Goal: Task Accomplishment & Management: Manage account settings

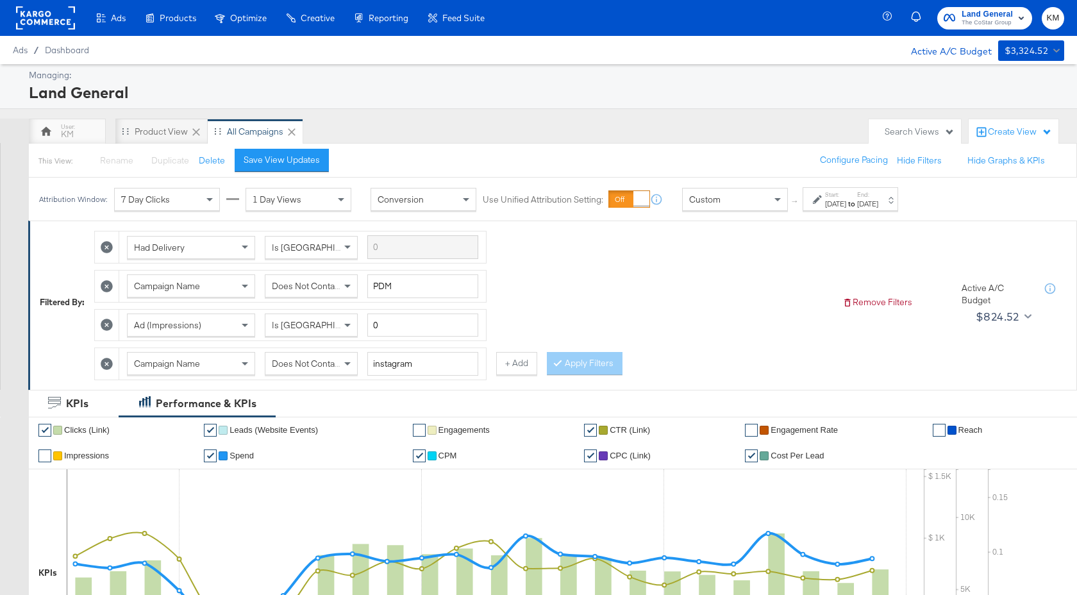
click at [960, 21] on span "Land General The CoStar Group" at bounding box center [985, 18] width 82 height 21
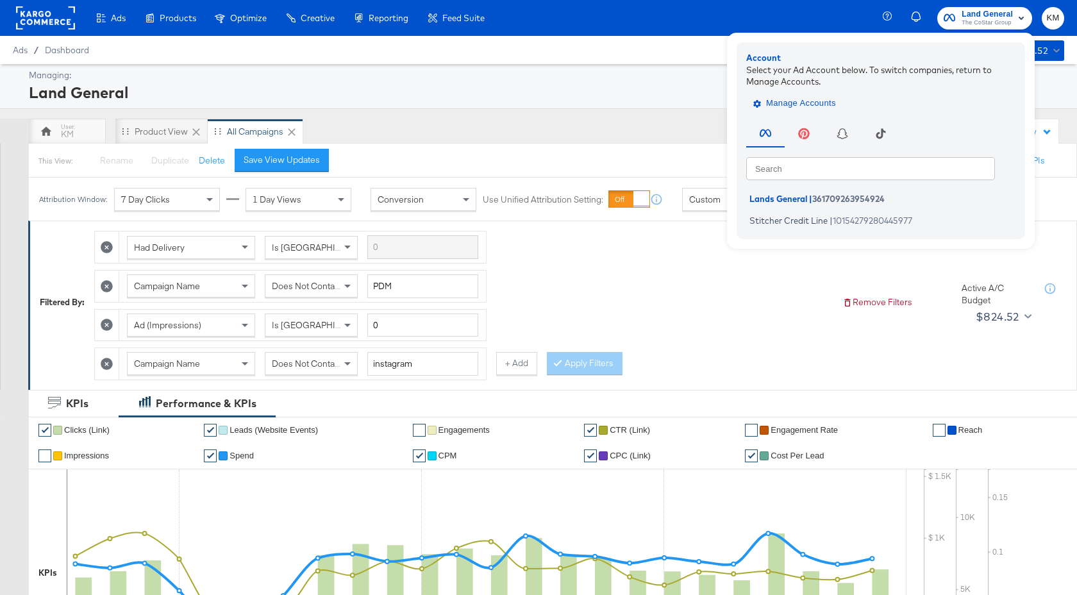
click at [809, 98] on span "Manage Accounts" at bounding box center [796, 103] width 80 height 15
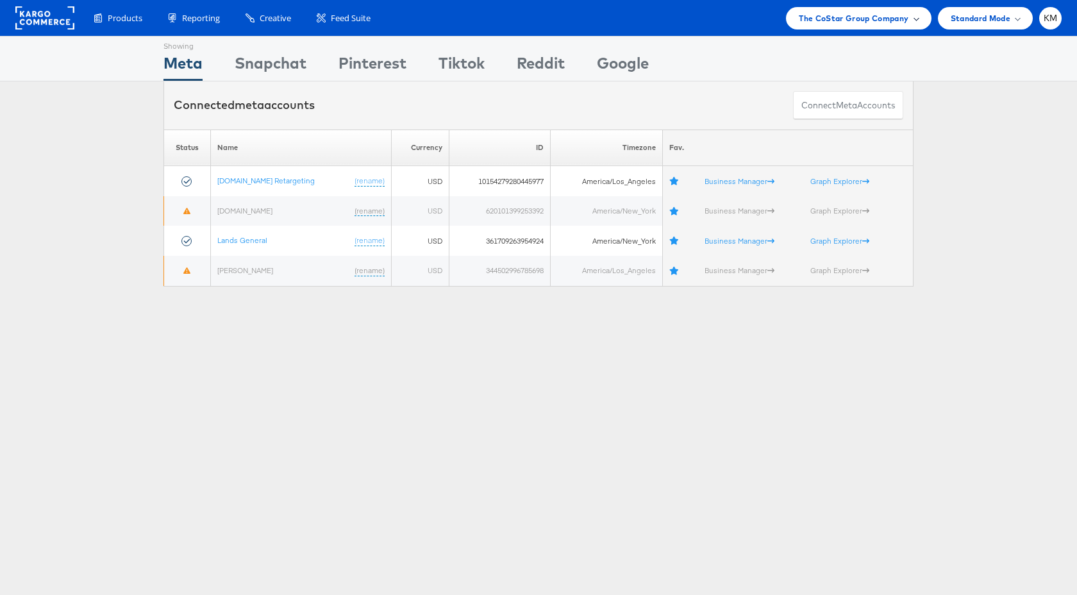
click at [882, 21] on span "The CoStar Group Company" at bounding box center [854, 18] width 110 height 13
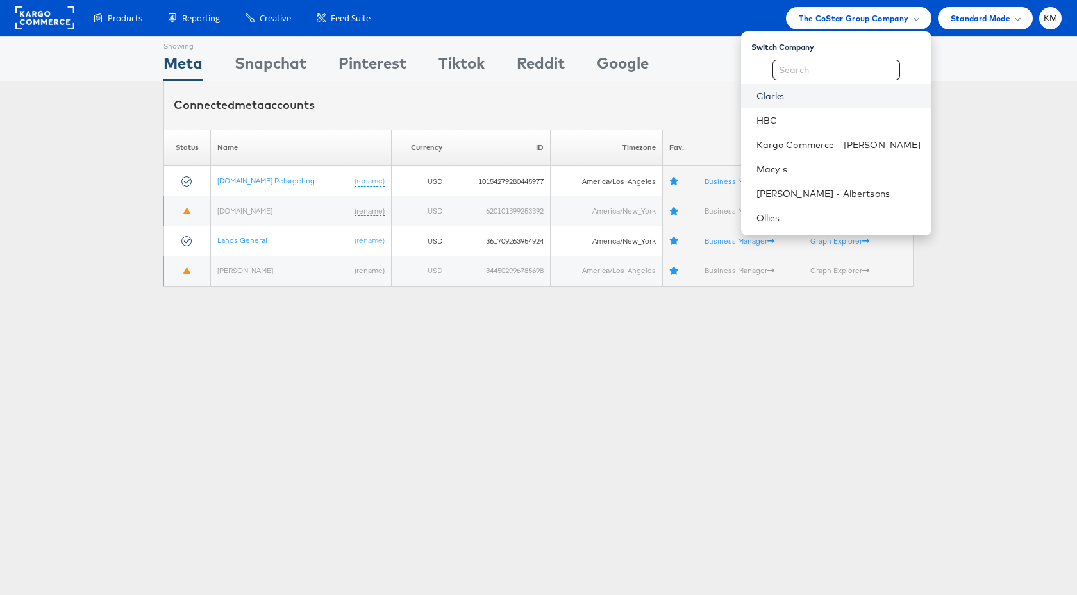
click at [806, 90] on link "Clarks" at bounding box center [839, 96] width 165 height 13
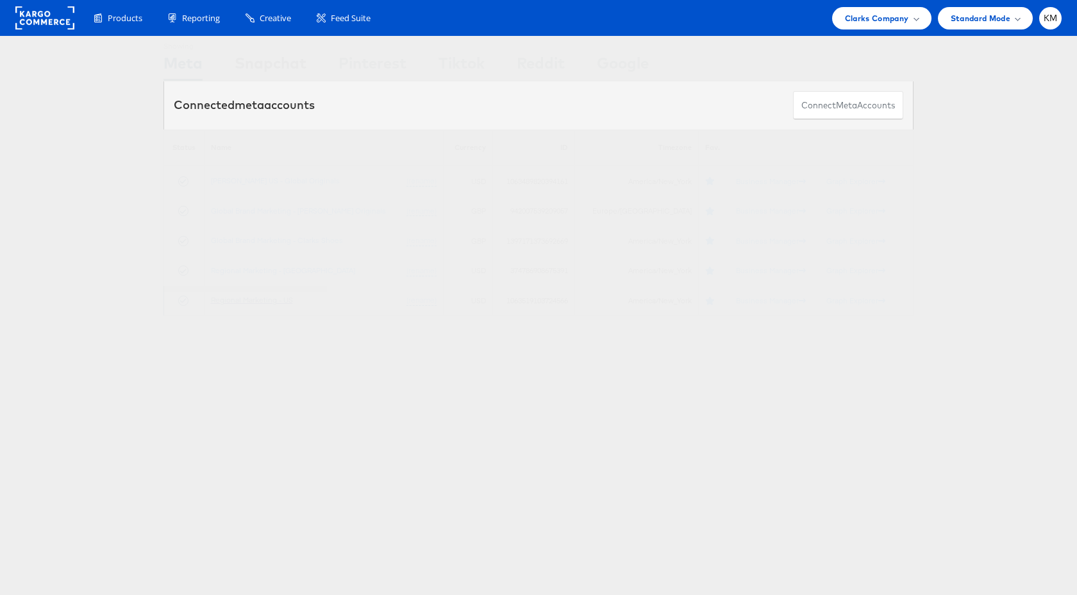
click at [281, 301] on link "Regional Marketing - US" at bounding box center [252, 300] width 82 height 10
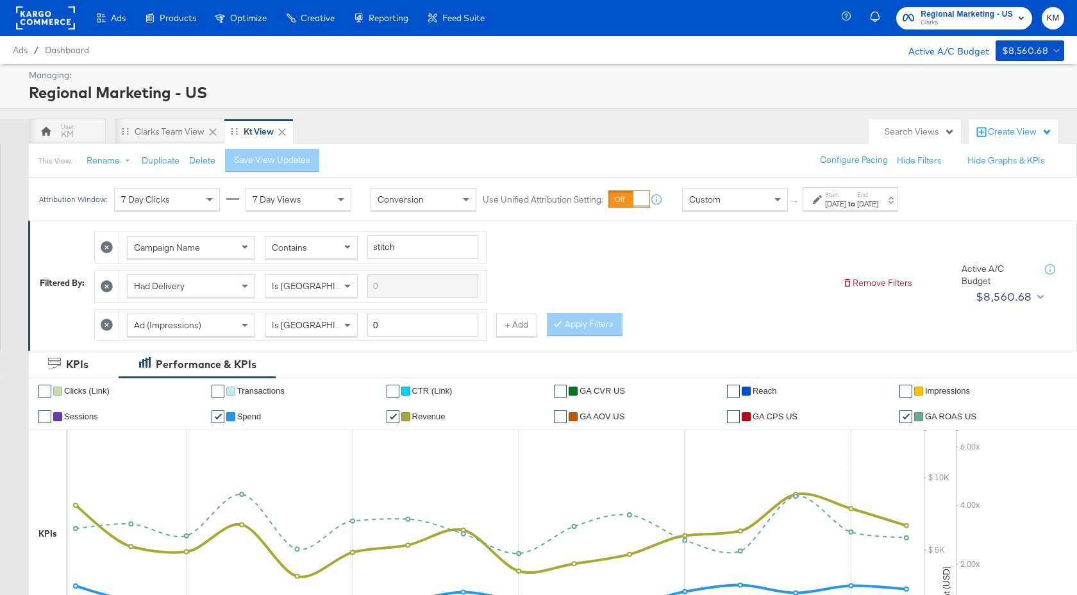
click at [707, 210] on div "Custom" at bounding box center [735, 200] width 105 height 22
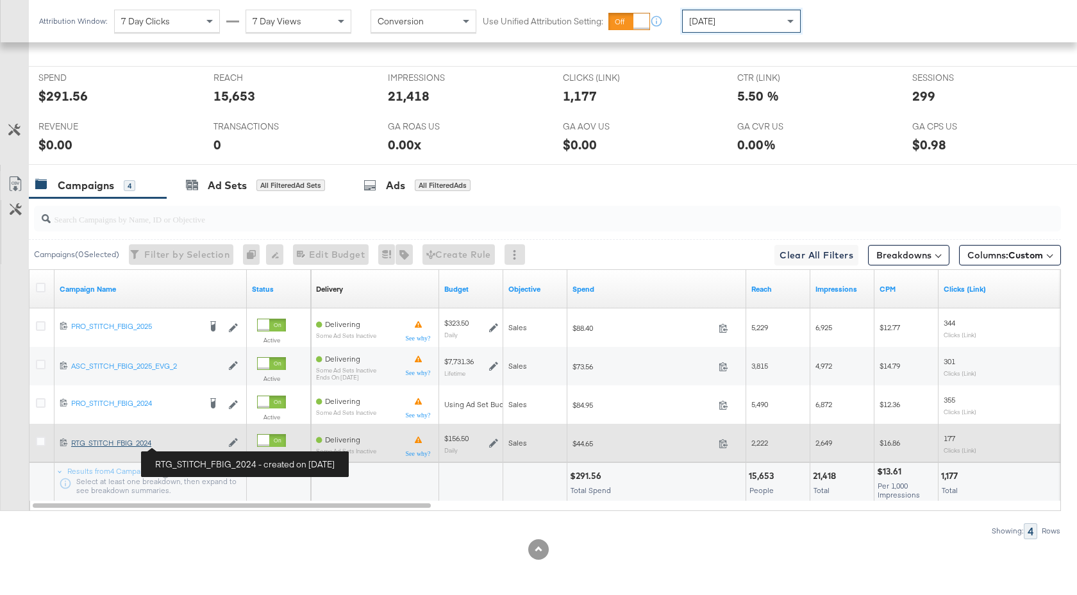
scroll to position [587, 0]
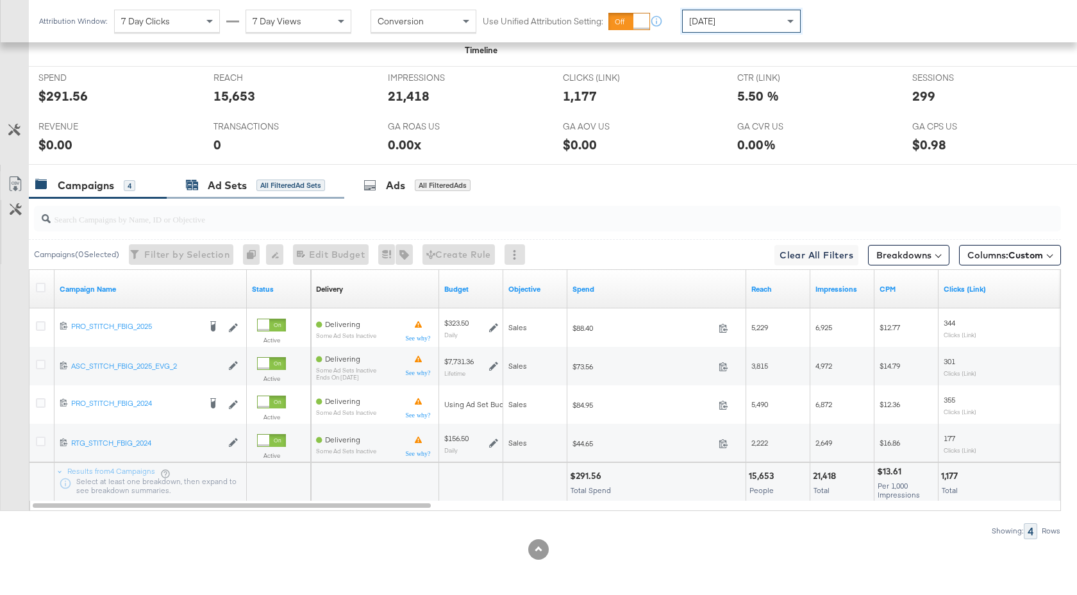
click at [233, 187] on div "Ad Sets" at bounding box center [227, 185] width 39 height 15
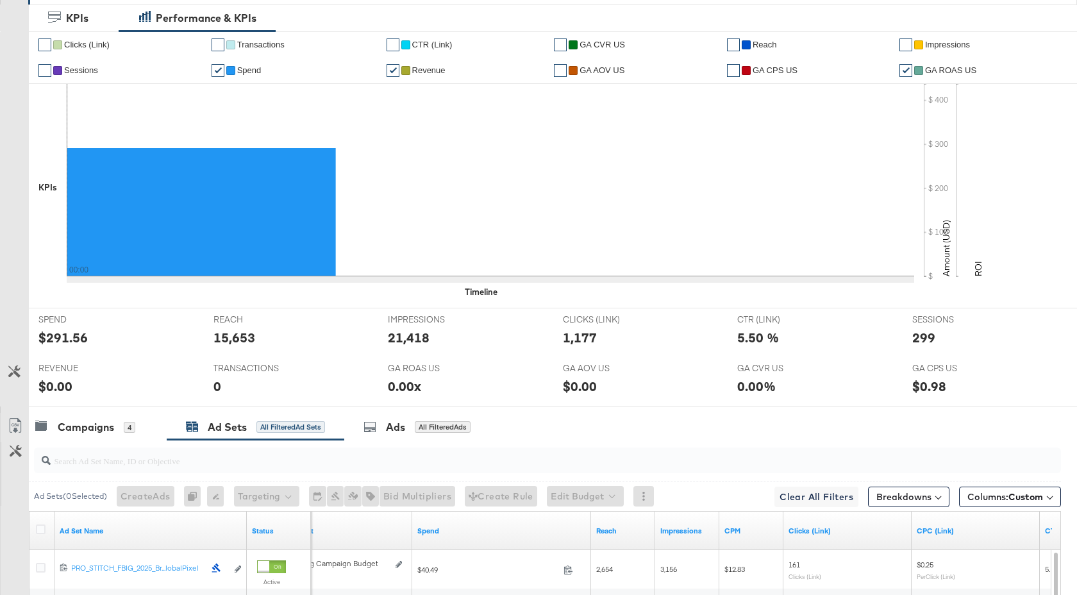
scroll to position [0, 0]
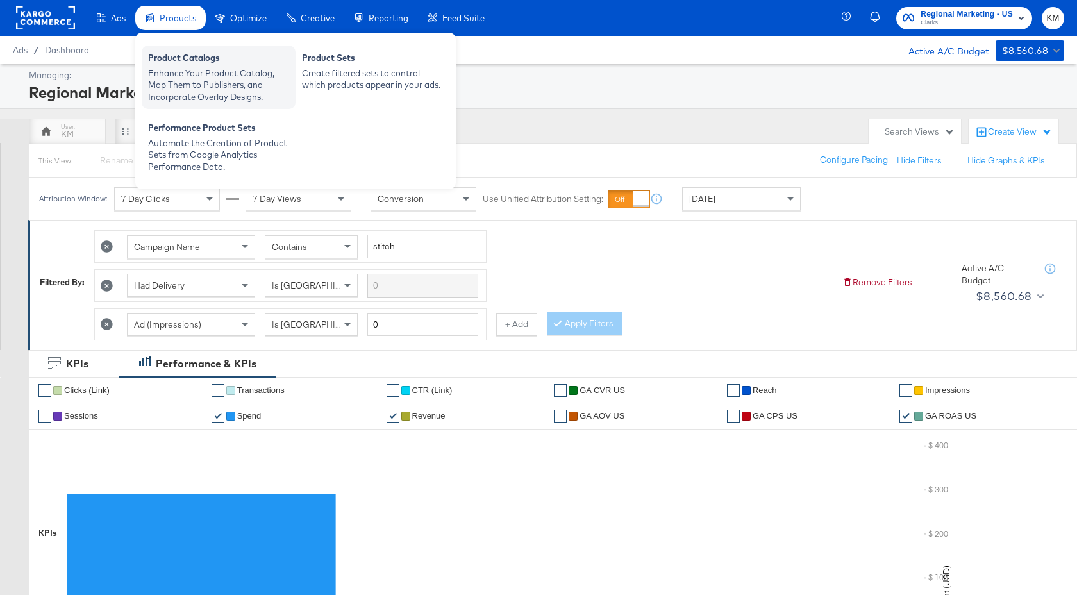
click at [192, 94] on div "Enhance Your Product Catalog, Map Them to Publishers, and Incorporate Overlay D…" at bounding box center [218, 85] width 141 height 36
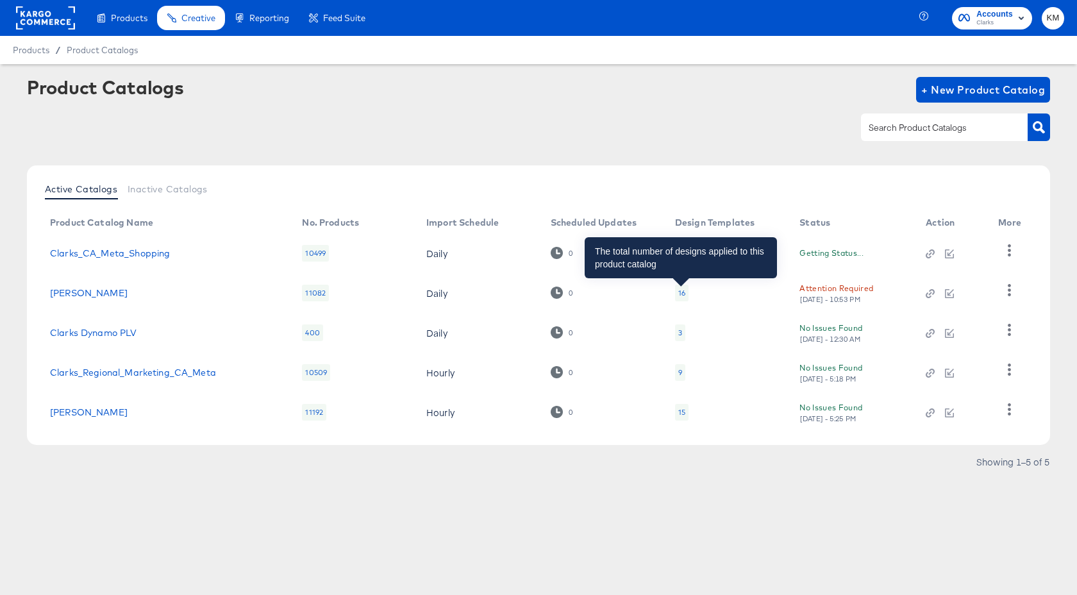
click at [682, 292] on div "16" at bounding box center [681, 293] width 7 height 10
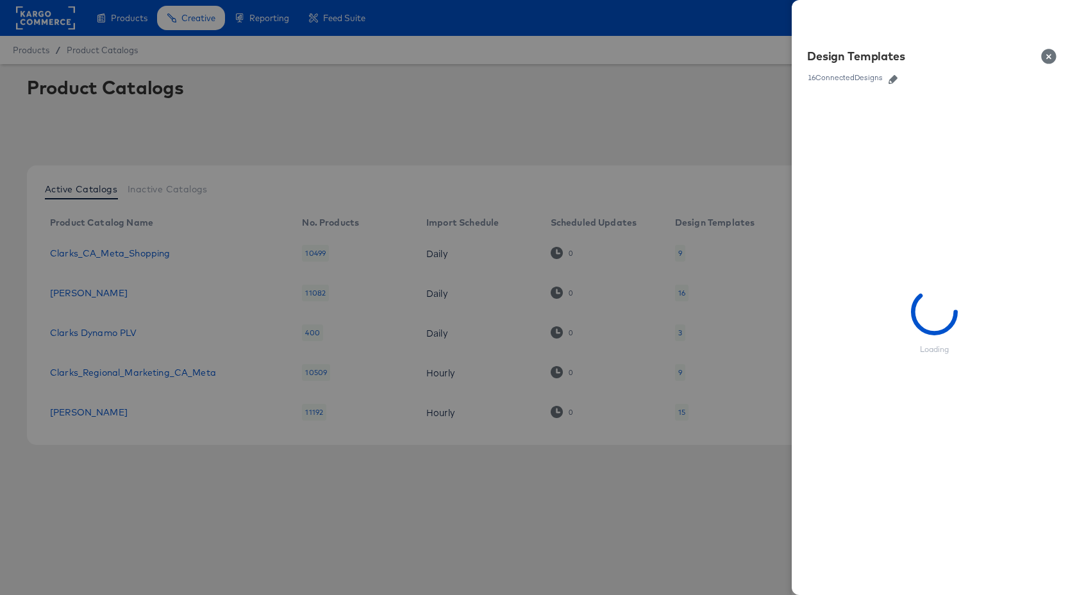
click at [894, 78] on icon "button" at bounding box center [893, 79] width 9 height 9
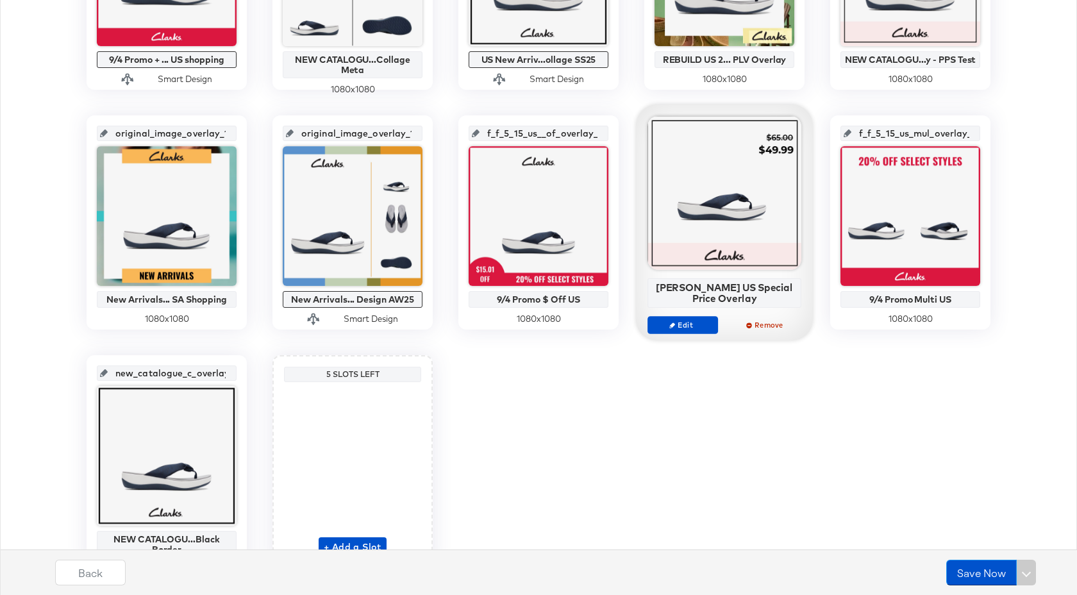
scroll to position [708, 0]
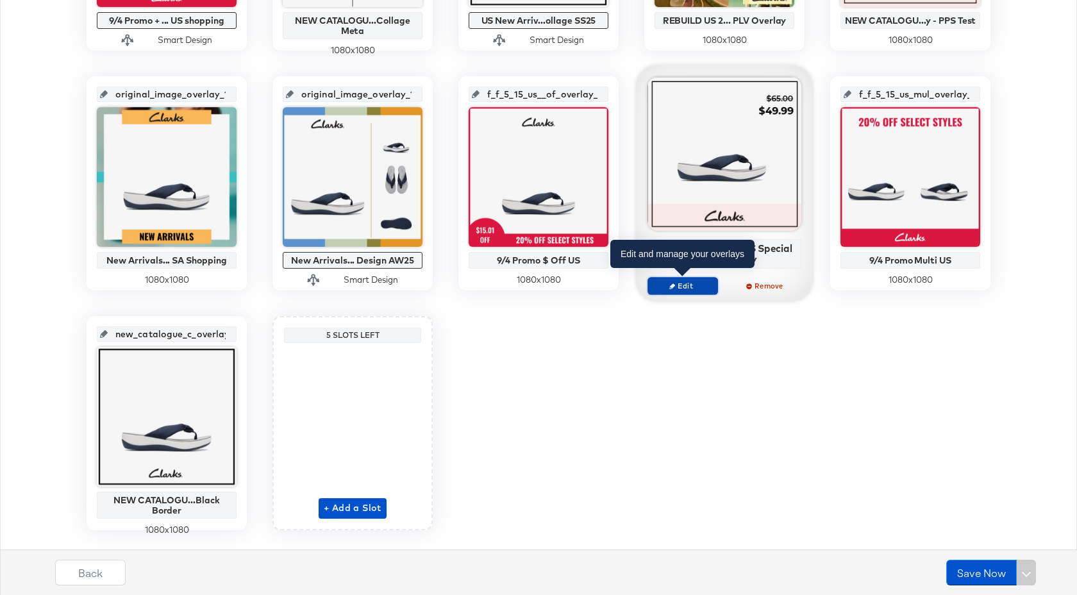
click at [692, 284] on span "Edit" at bounding box center [682, 286] width 59 height 10
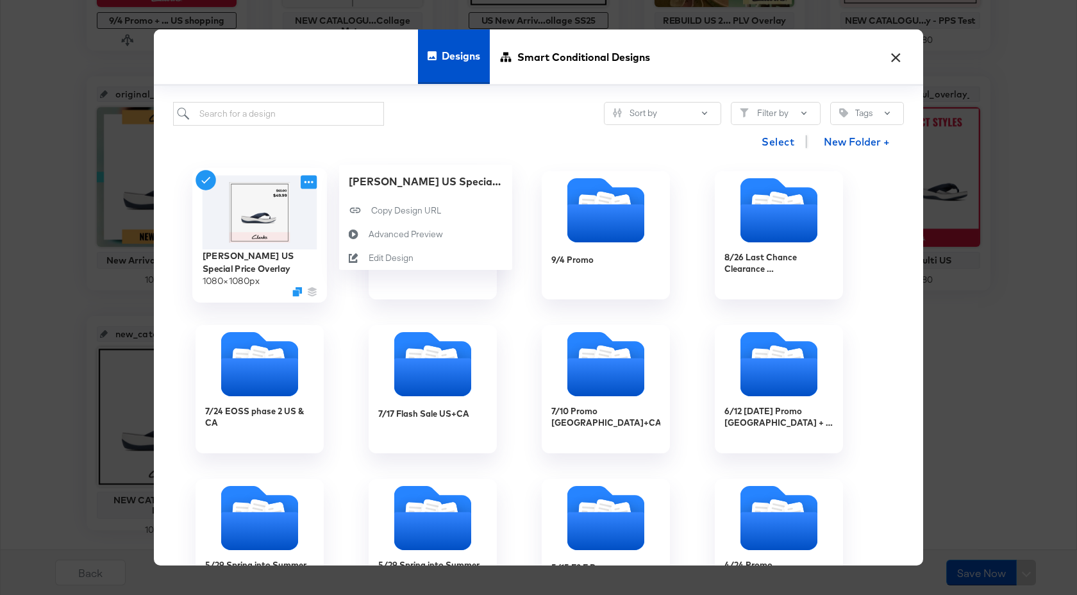
click at [312, 185] on icon at bounding box center [309, 181] width 16 height 13
click at [369, 258] on div "Edit Design Edit Design" at bounding box center [369, 258] width 0 height 0
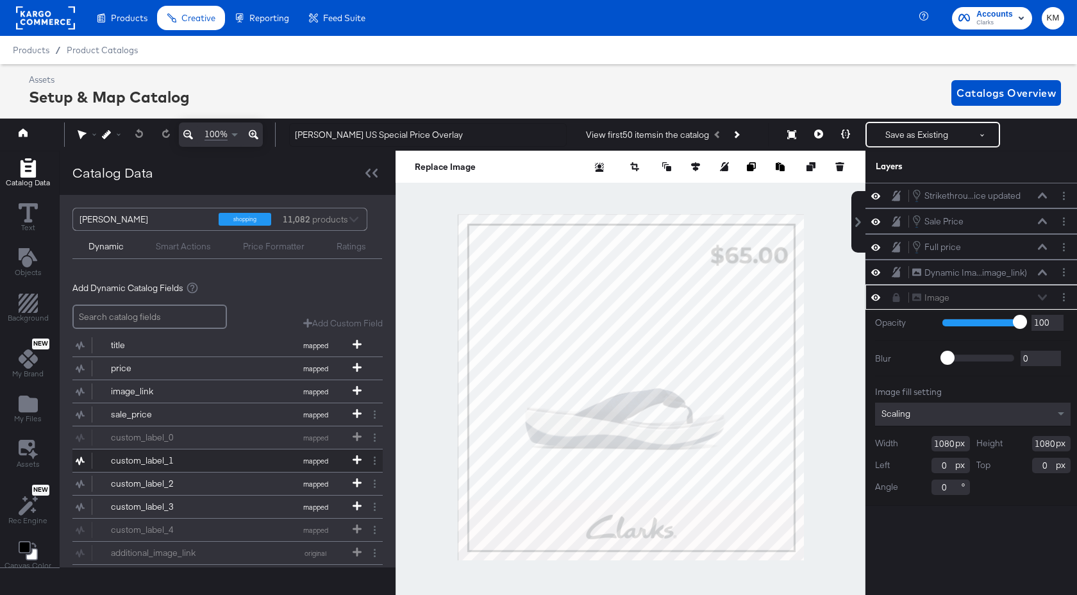
scroll to position [3, 0]
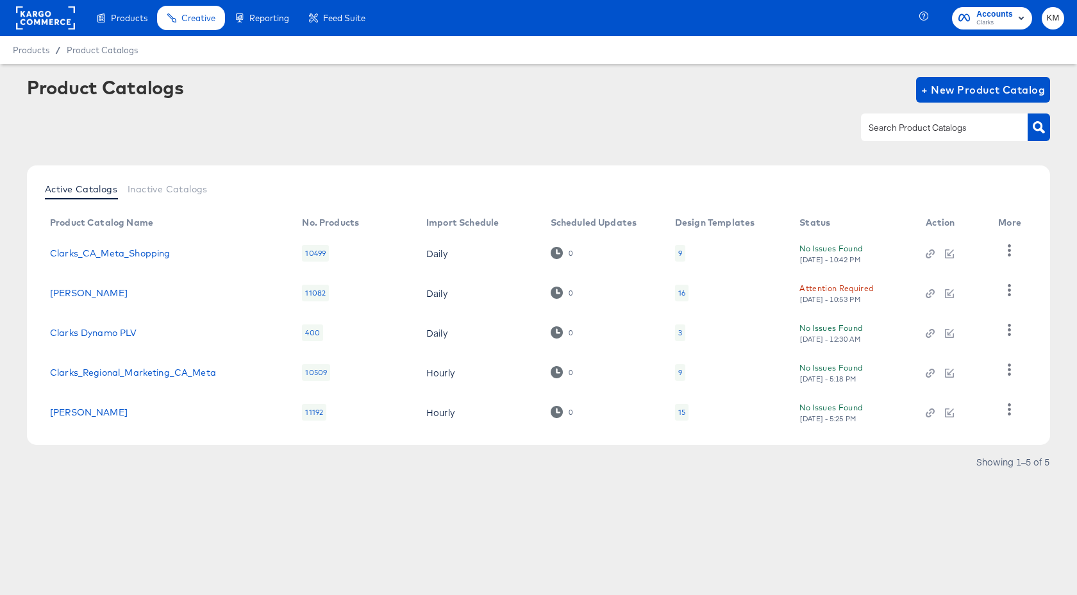
click at [46, 15] on rect at bounding box center [45, 17] width 59 height 23
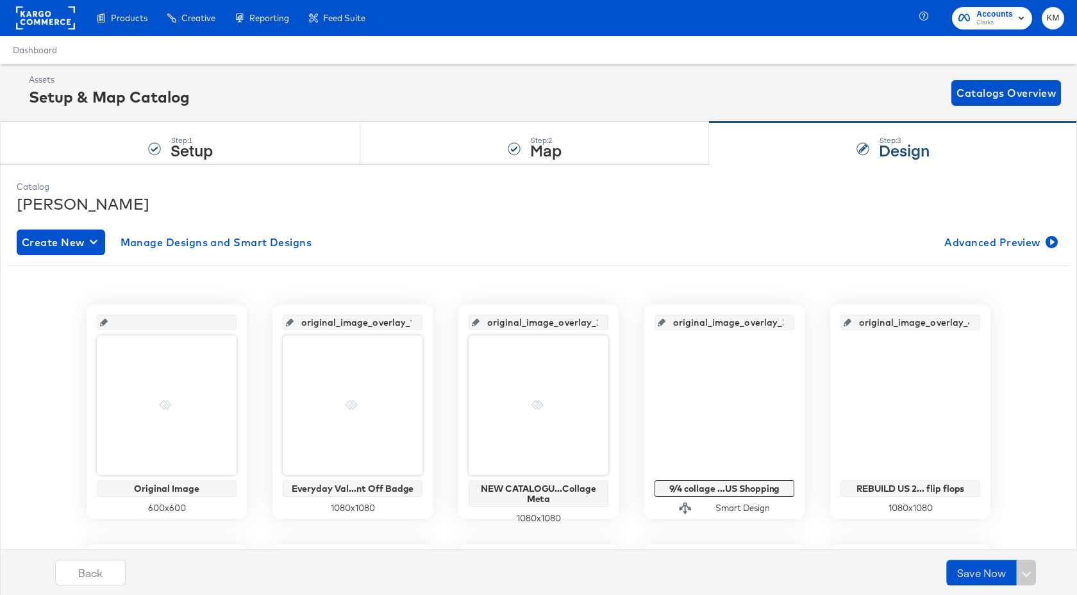
click at [40, 23] on rect at bounding box center [45, 17] width 59 height 23
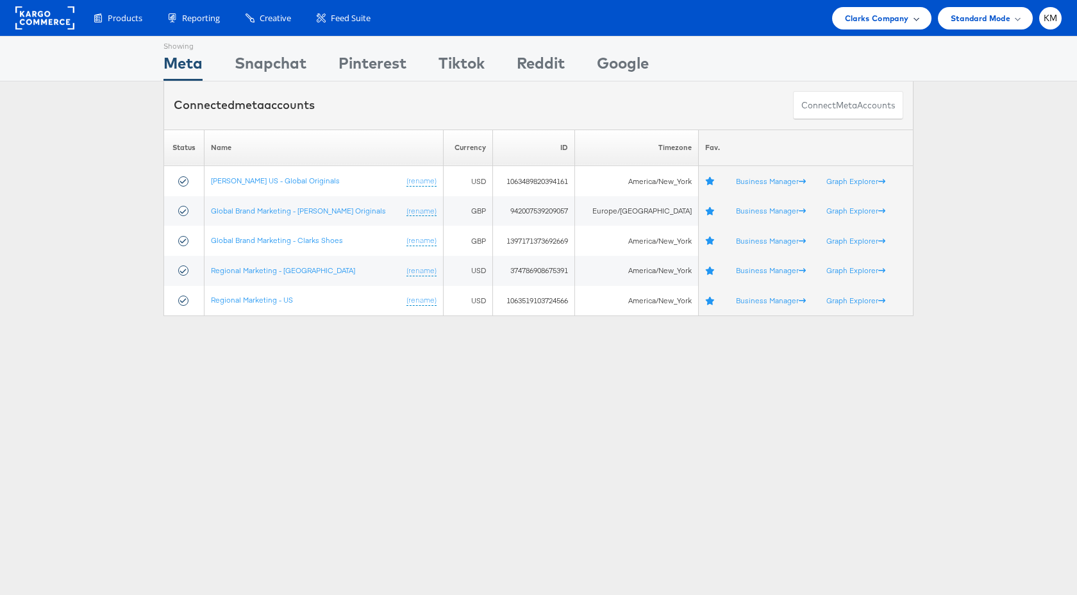
click at [874, 26] on div "Clarks Company" at bounding box center [881, 18] width 99 height 22
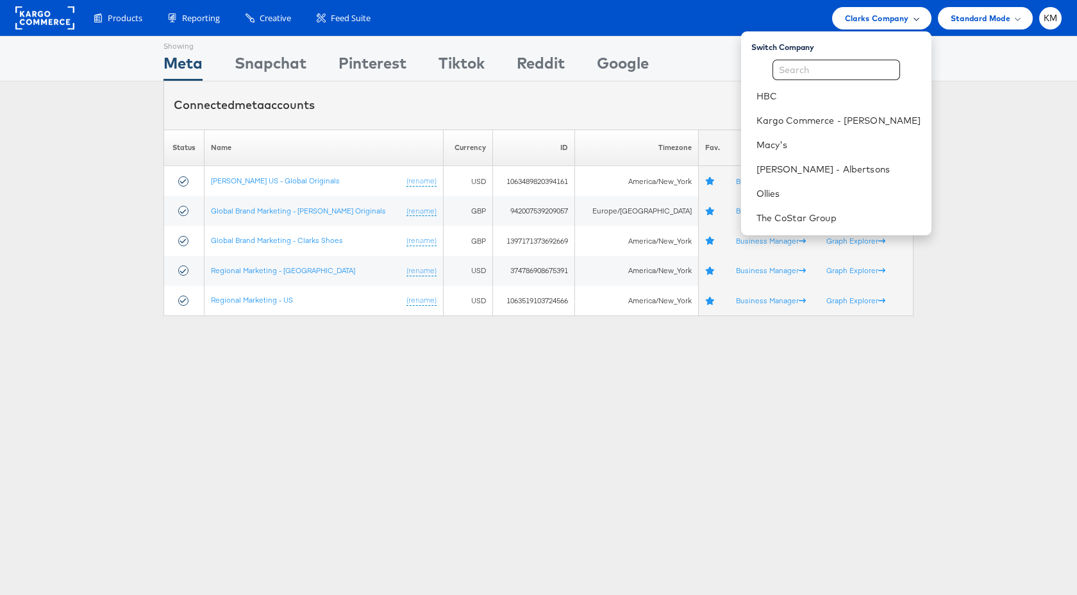
click at [874, 26] on div "Clarks Company" at bounding box center [881, 18] width 99 height 22
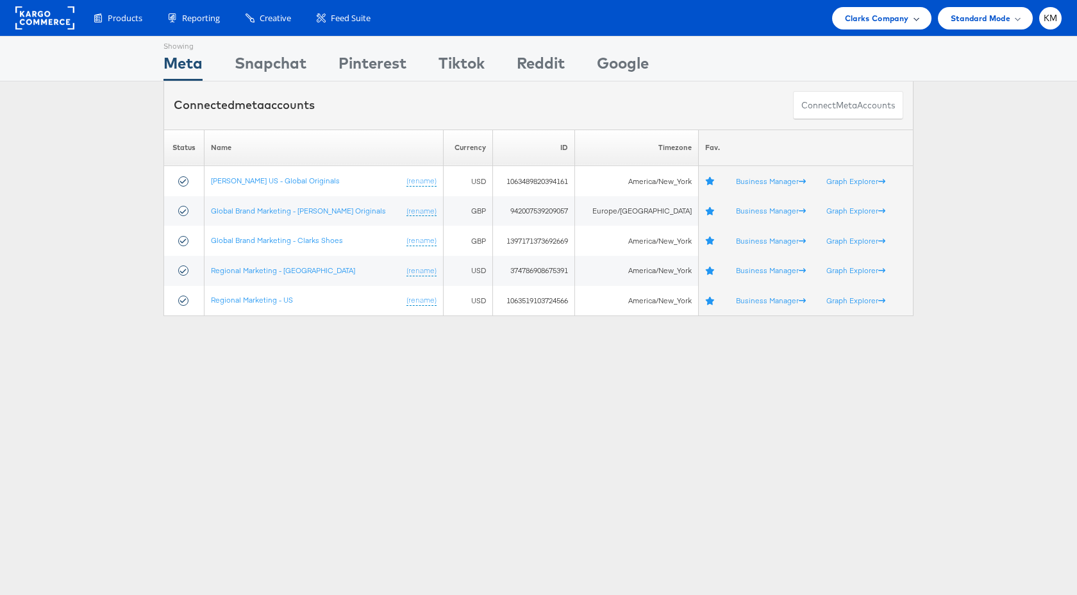
click at [867, 16] on span "Clarks Company" at bounding box center [877, 18] width 64 height 13
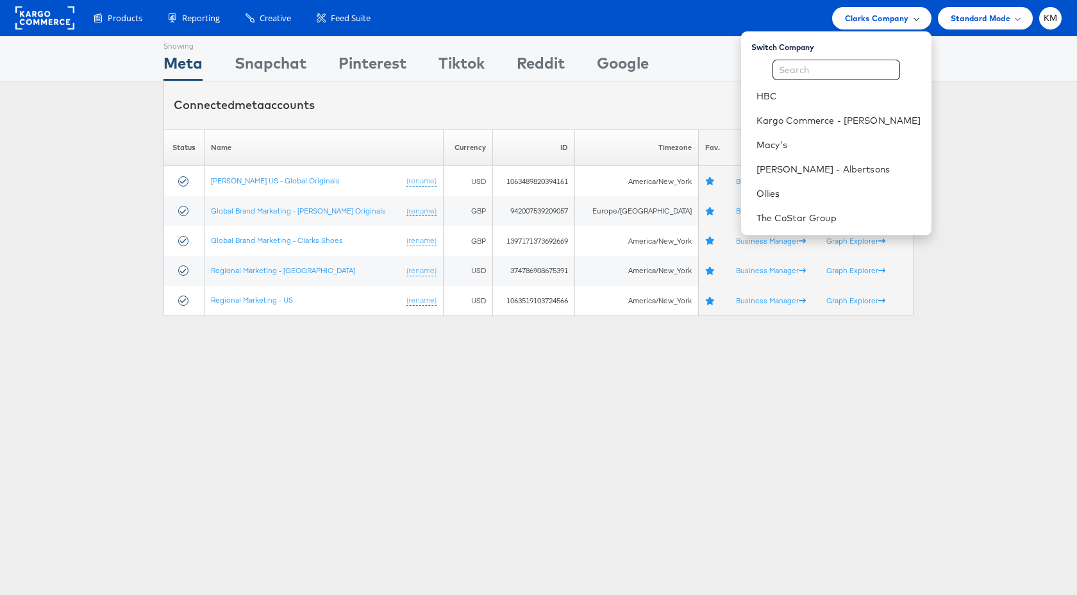
click at [867, 16] on span "Clarks Company" at bounding box center [877, 18] width 64 height 13
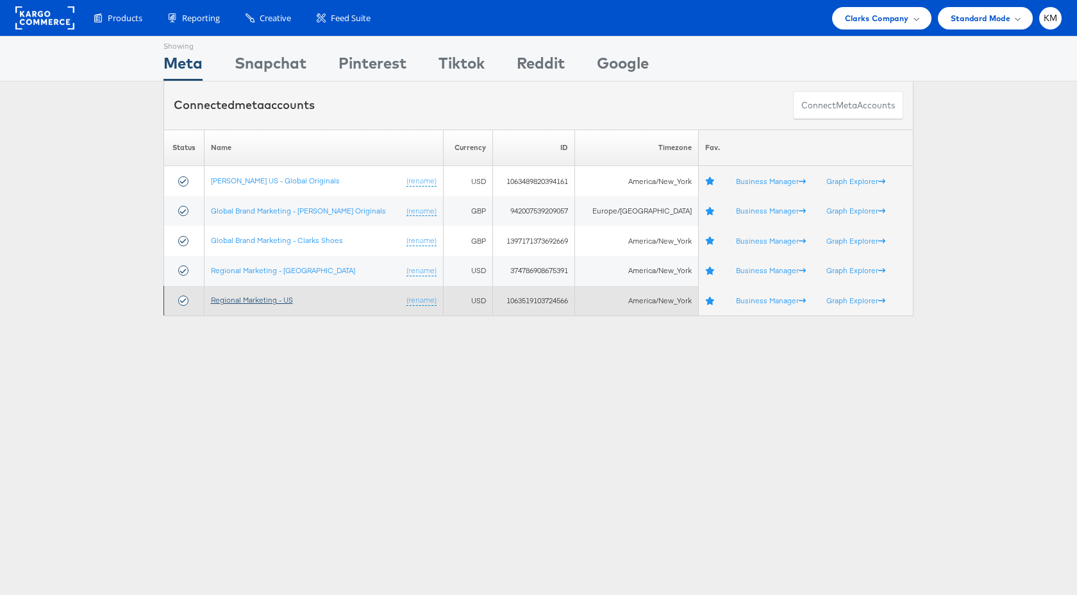
click at [260, 302] on link "Regional Marketing - US" at bounding box center [252, 300] width 82 height 10
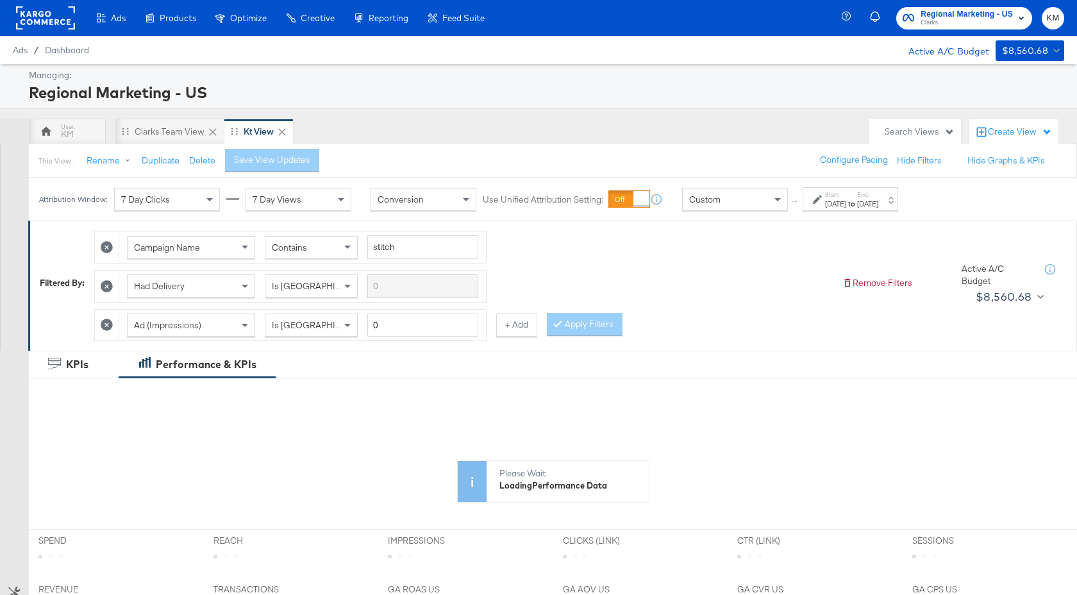
click at [752, 197] on div "Custom" at bounding box center [735, 200] width 105 height 22
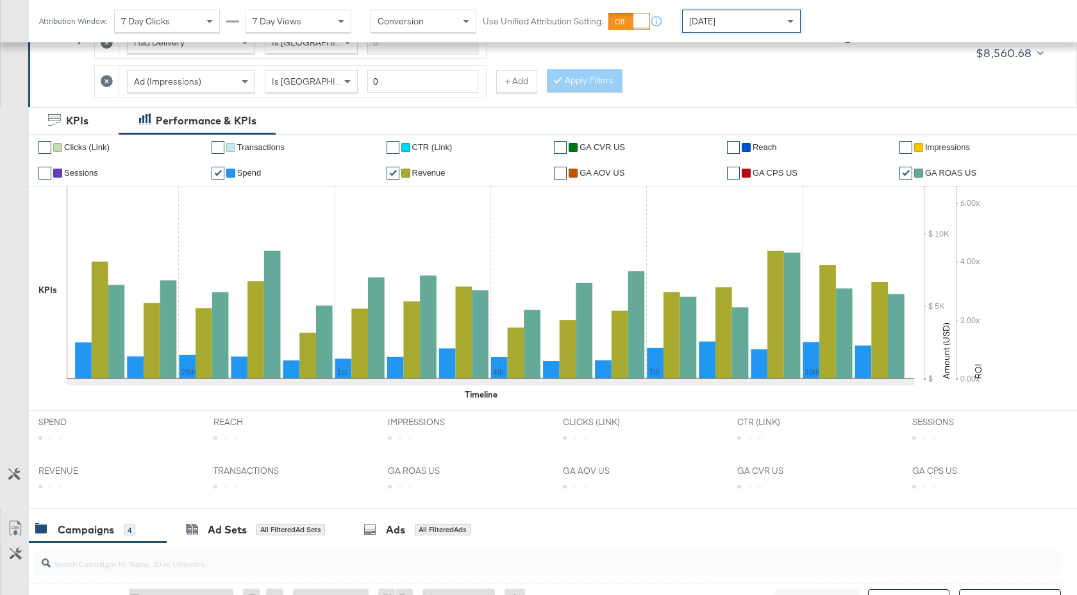
scroll to position [587, 0]
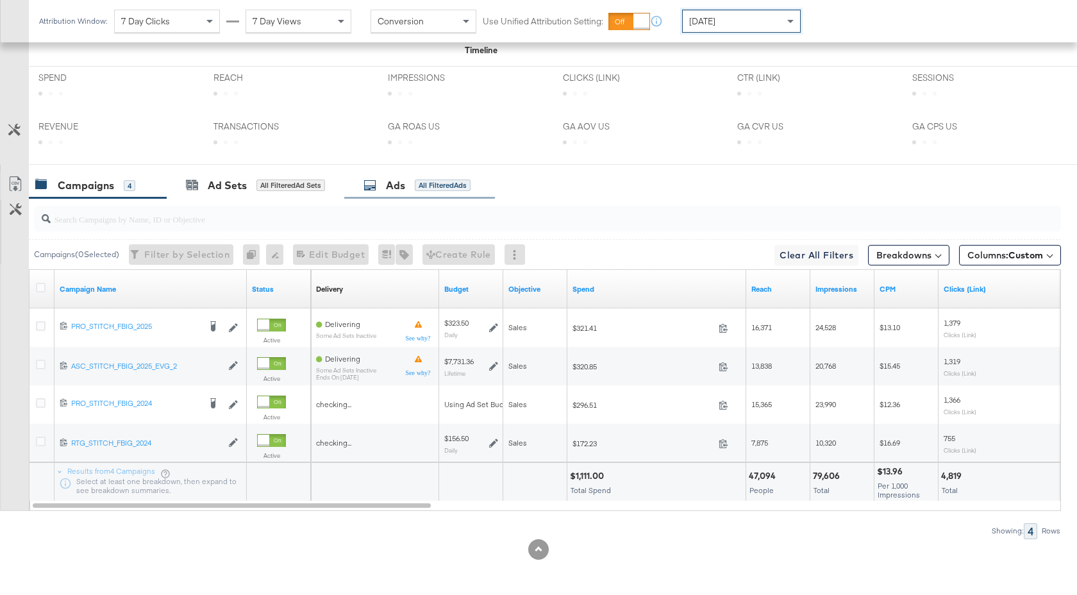
click at [381, 182] on div "Ads All Filtered Ads" at bounding box center [417, 185] width 107 height 15
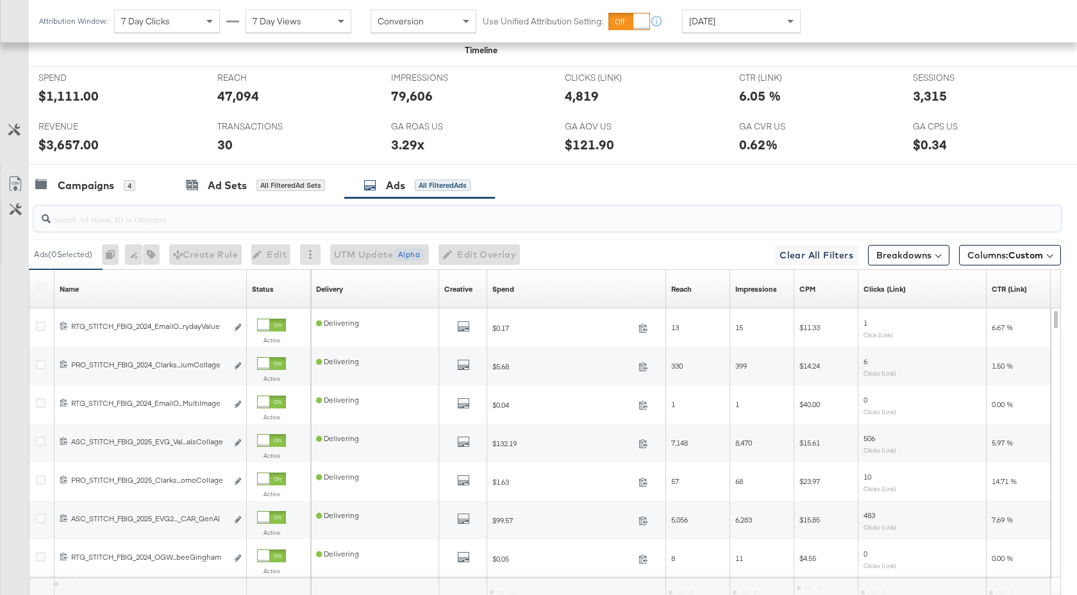
click at [234, 221] on input "search" at bounding box center [510, 213] width 918 height 25
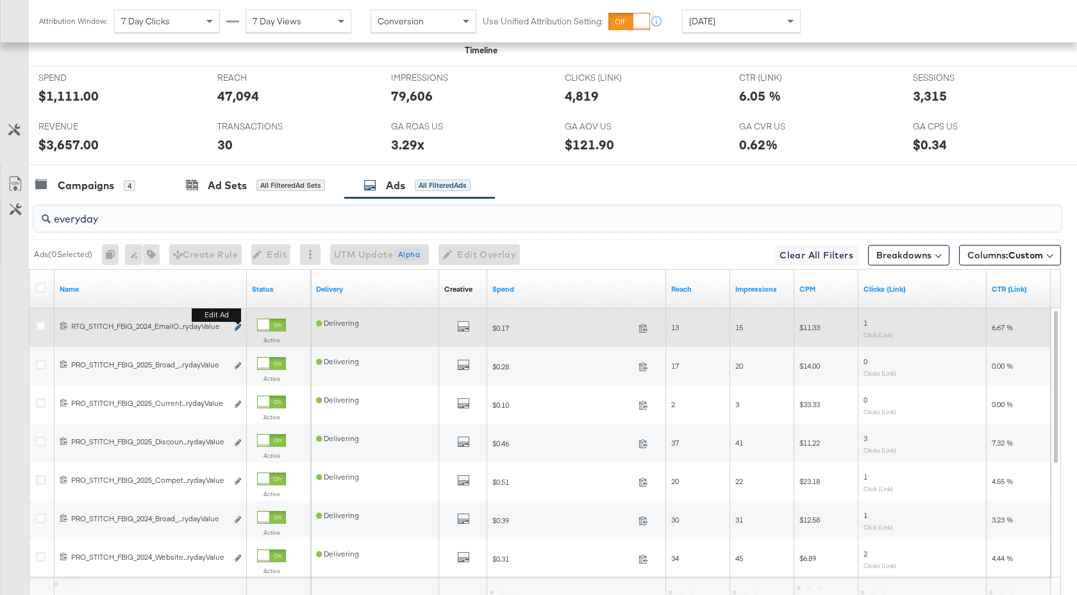
type input "everyday"
click at [239, 326] on icon "link" at bounding box center [238, 327] width 6 height 7
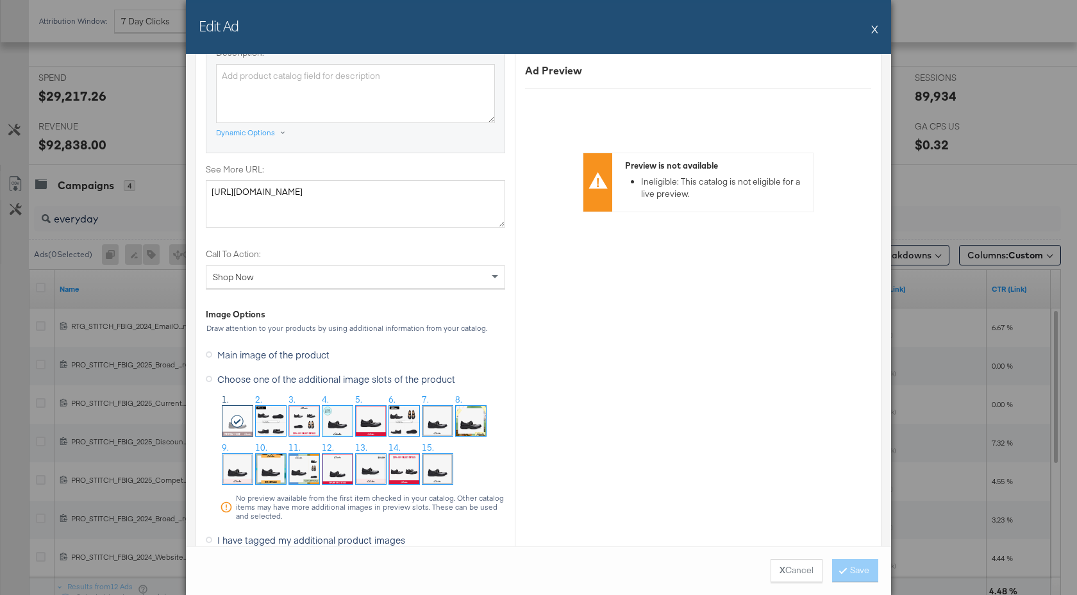
scroll to position [1075, 0]
click at [378, 466] on img at bounding box center [371, 467] width 30 height 30
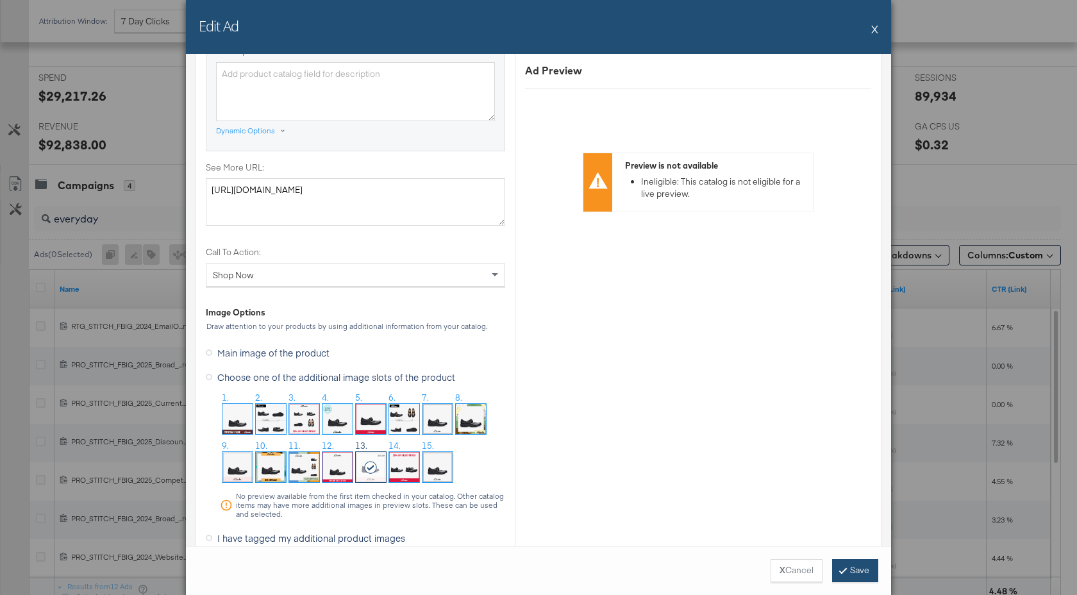
click at [850, 576] on button "Save" at bounding box center [855, 570] width 46 height 23
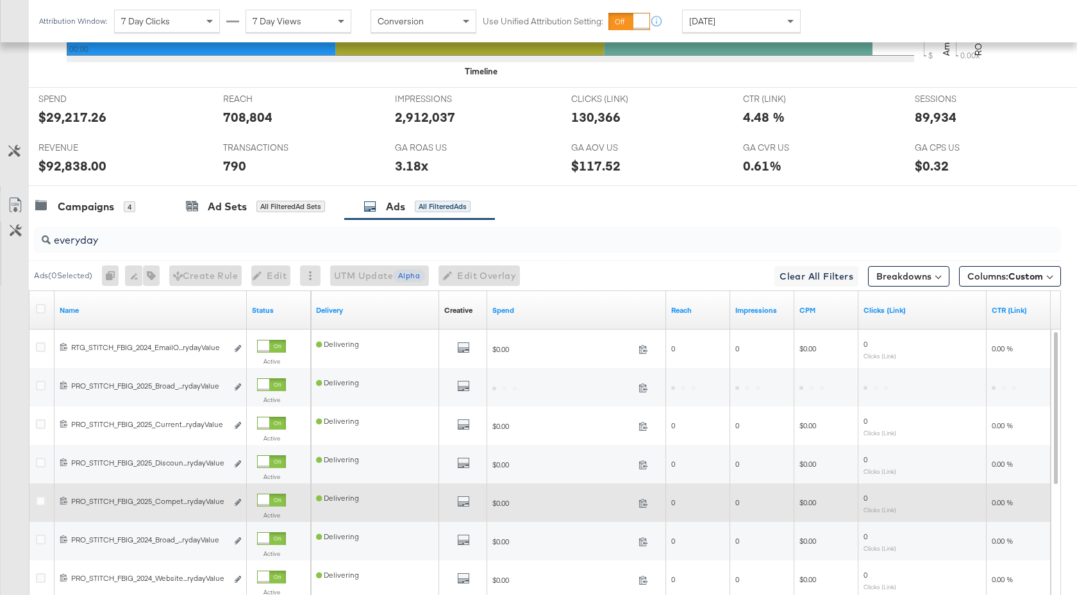
scroll to position [563, 0]
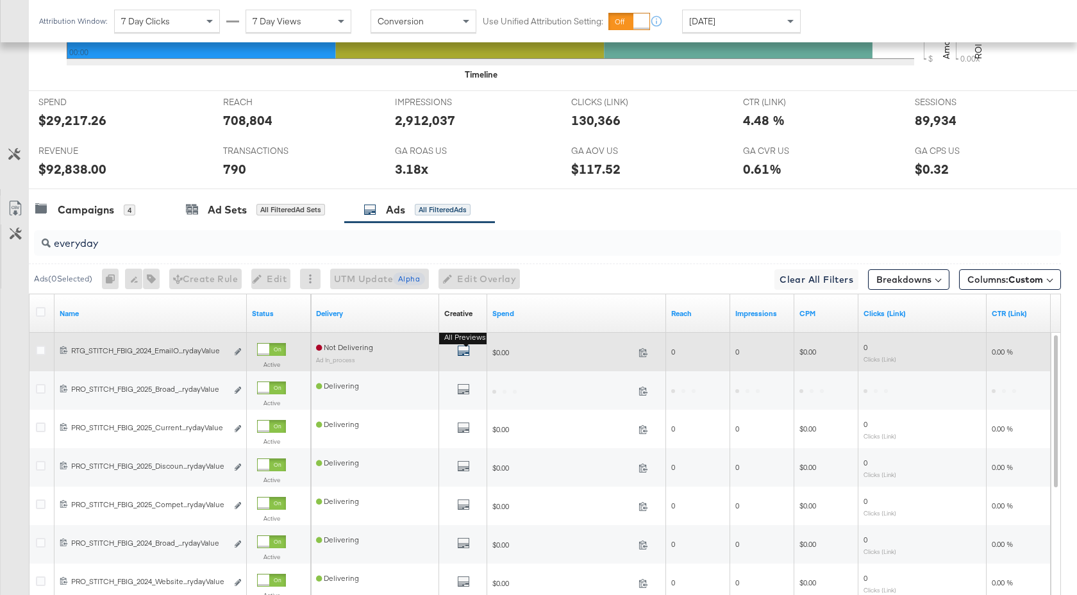
click at [463, 351] on icon "default" at bounding box center [463, 350] width 13 height 13
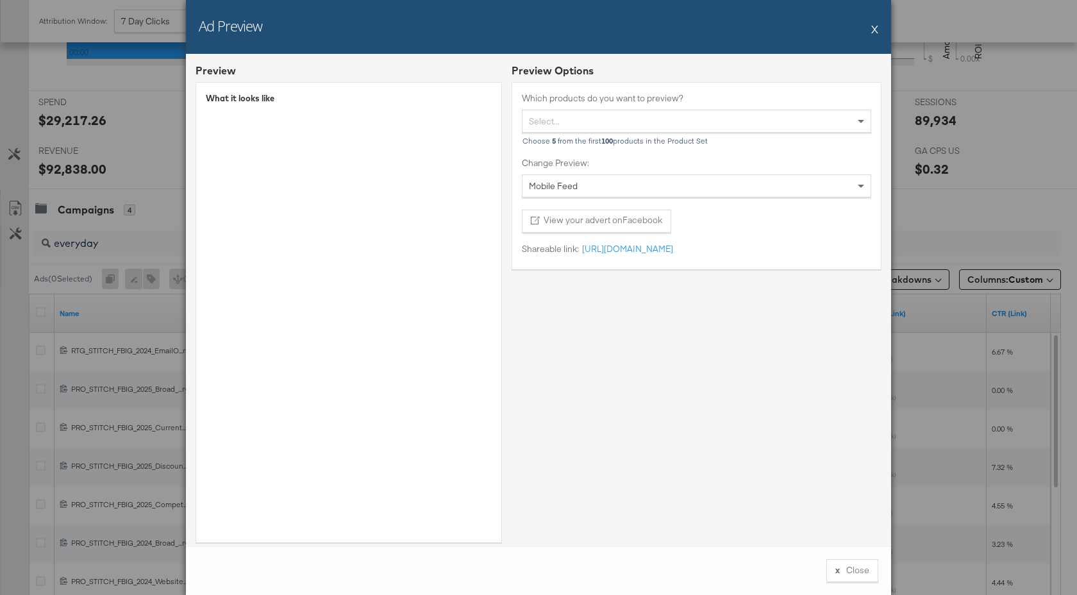
click at [874, 31] on button "X" at bounding box center [874, 29] width 7 height 26
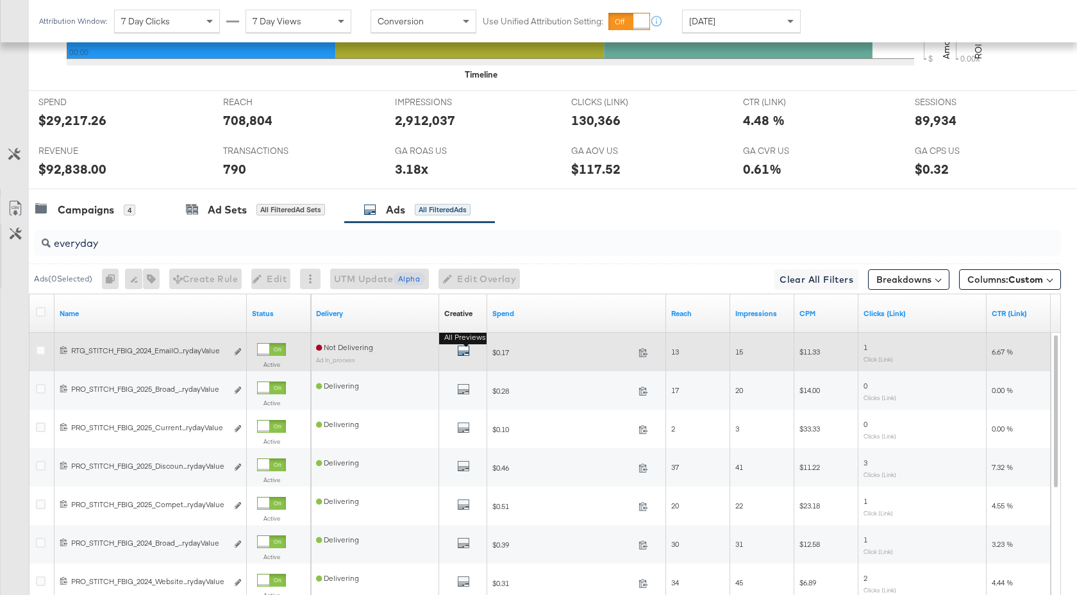
click at [463, 350] on icon "default" at bounding box center [463, 350] width 13 height 13
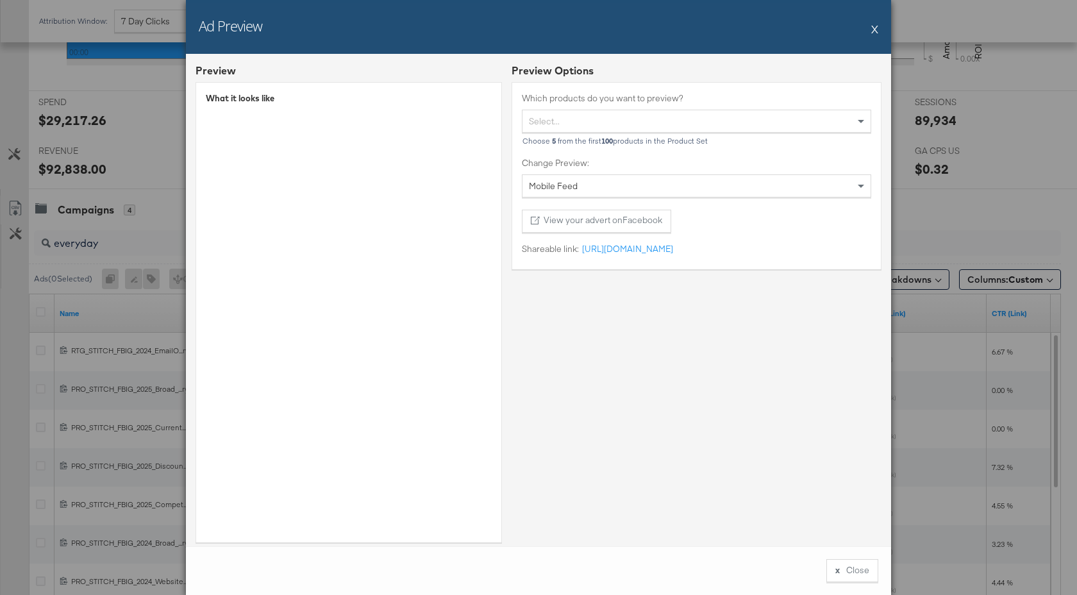
click at [873, 33] on button "X" at bounding box center [874, 29] width 7 height 26
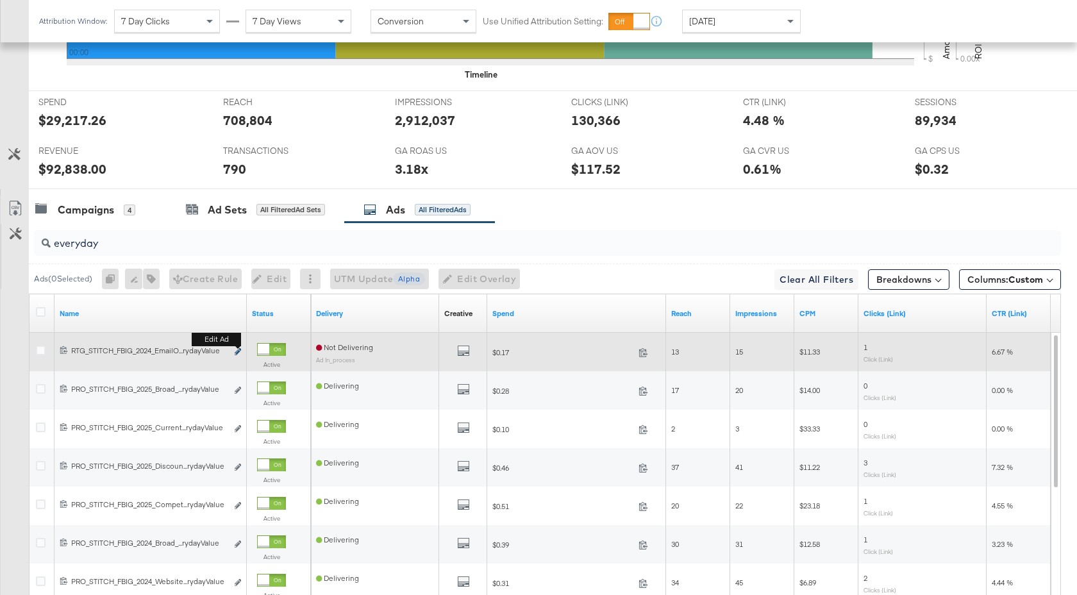
click at [239, 352] on icon "link" at bounding box center [238, 351] width 6 height 7
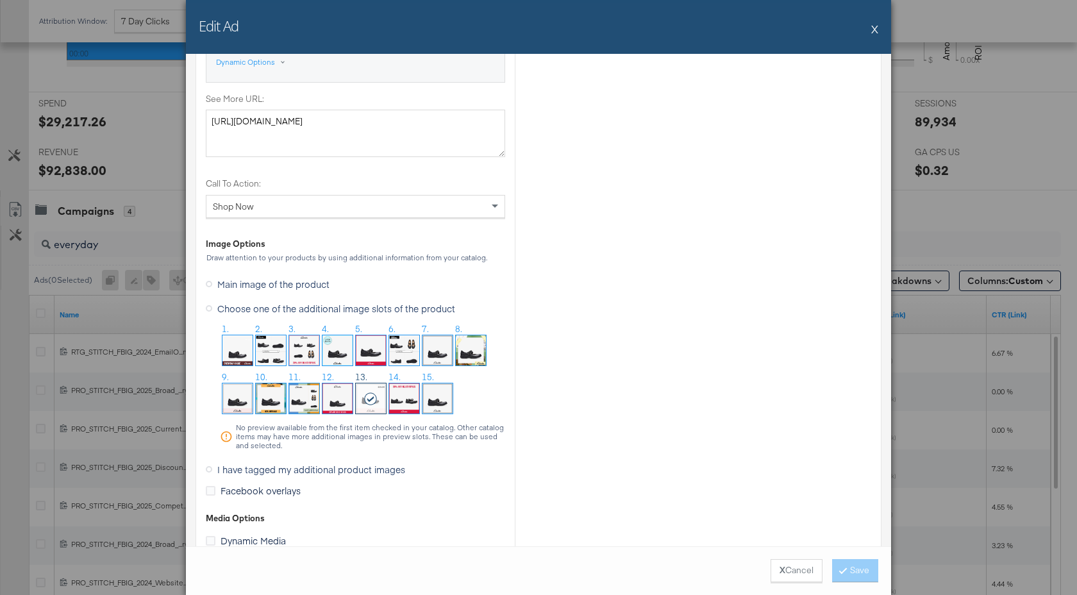
scroll to position [1159, 0]
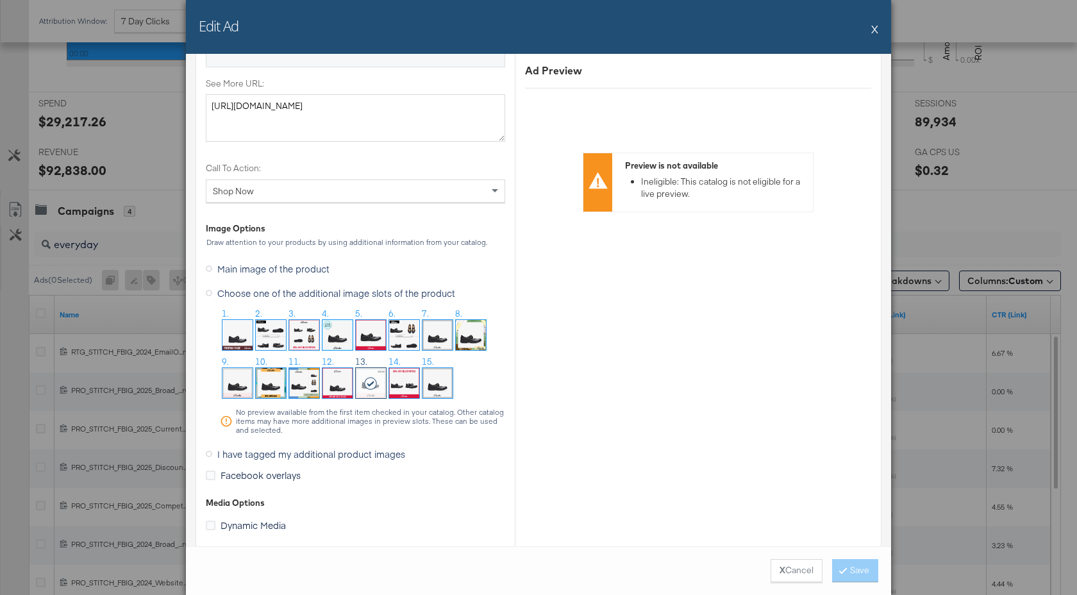
click at [235, 335] on img at bounding box center [237, 335] width 30 height 30
click at [854, 567] on button "Save" at bounding box center [855, 570] width 46 height 23
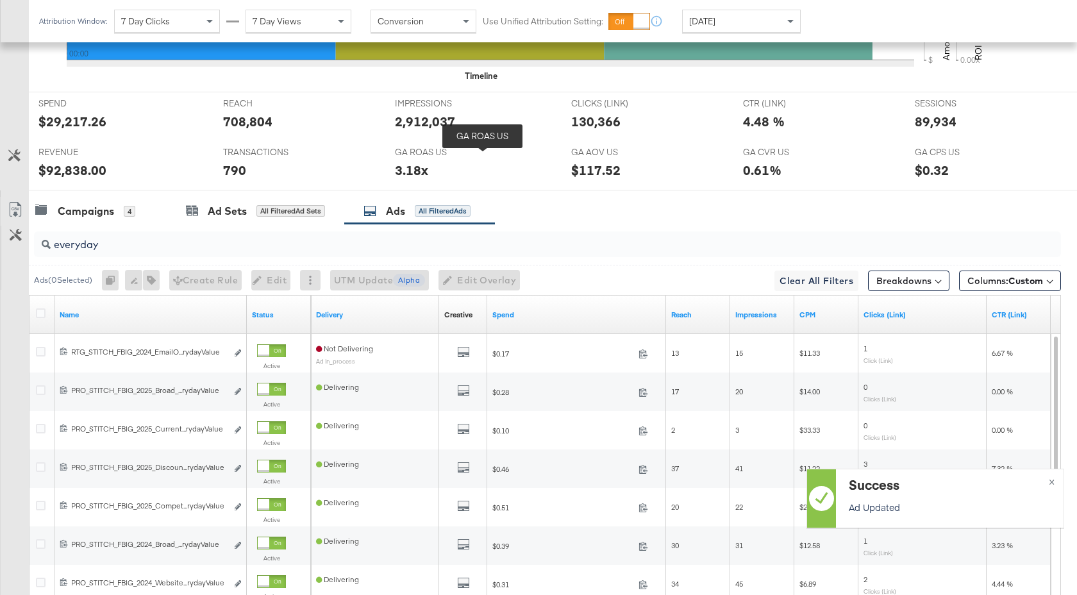
scroll to position [0, 0]
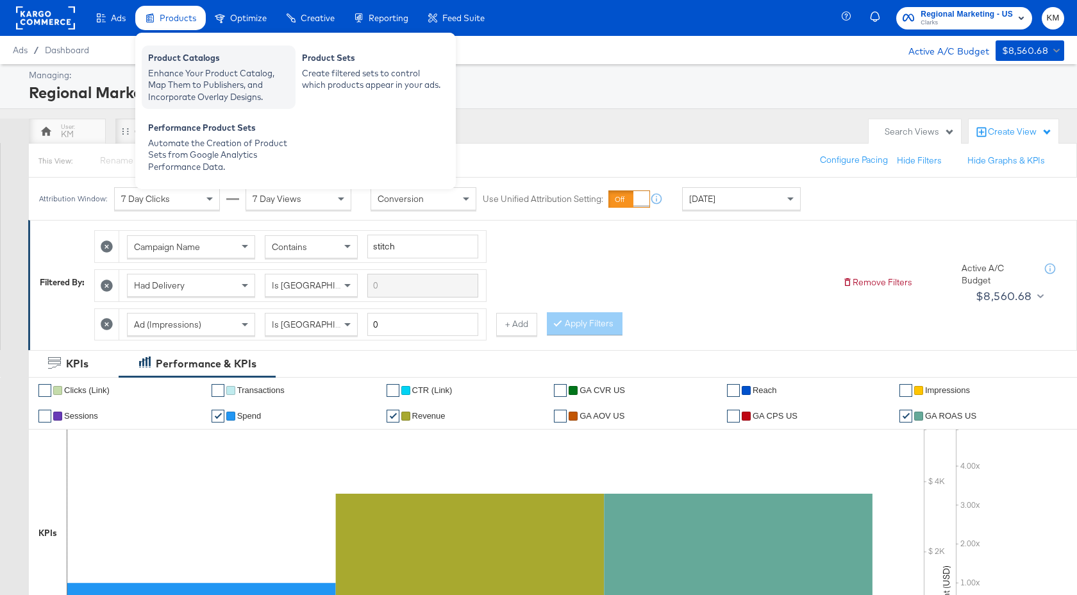
click at [178, 73] on div "Enhance Your Product Catalog, Map Them to Publishers, and Incorporate Overlay D…" at bounding box center [218, 85] width 141 height 36
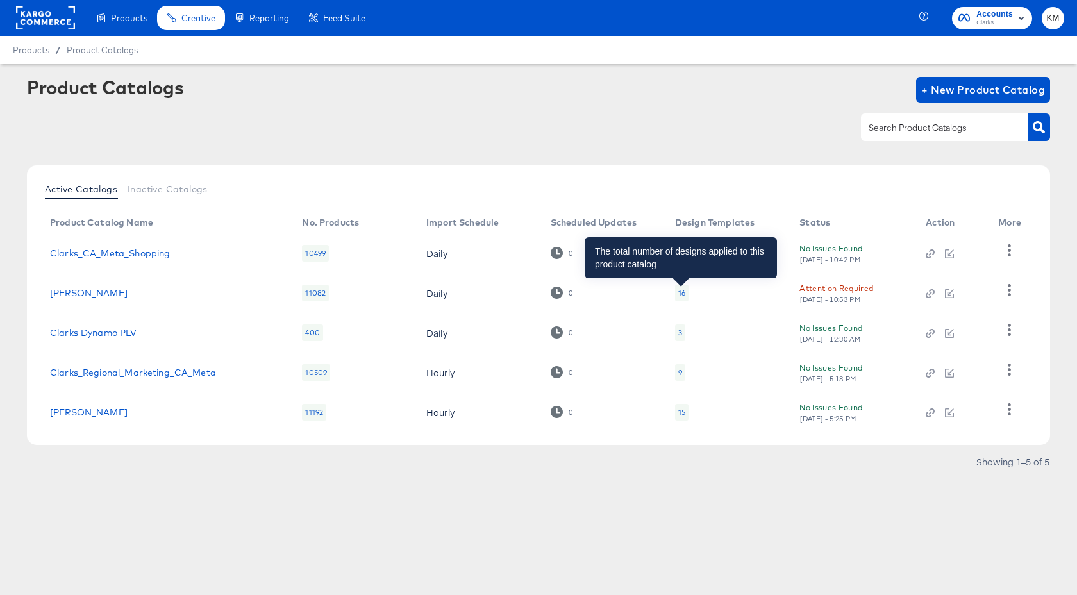
click at [681, 292] on div "16" at bounding box center [681, 293] width 7 height 10
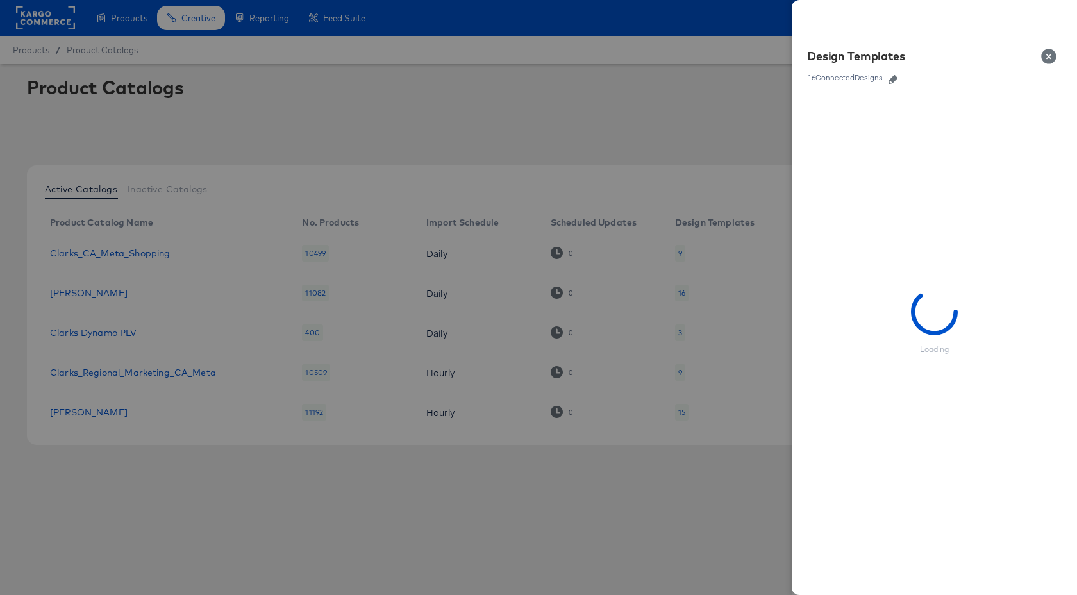
click at [896, 80] on icon "button" at bounding box center [893, 79] width 9 height 9
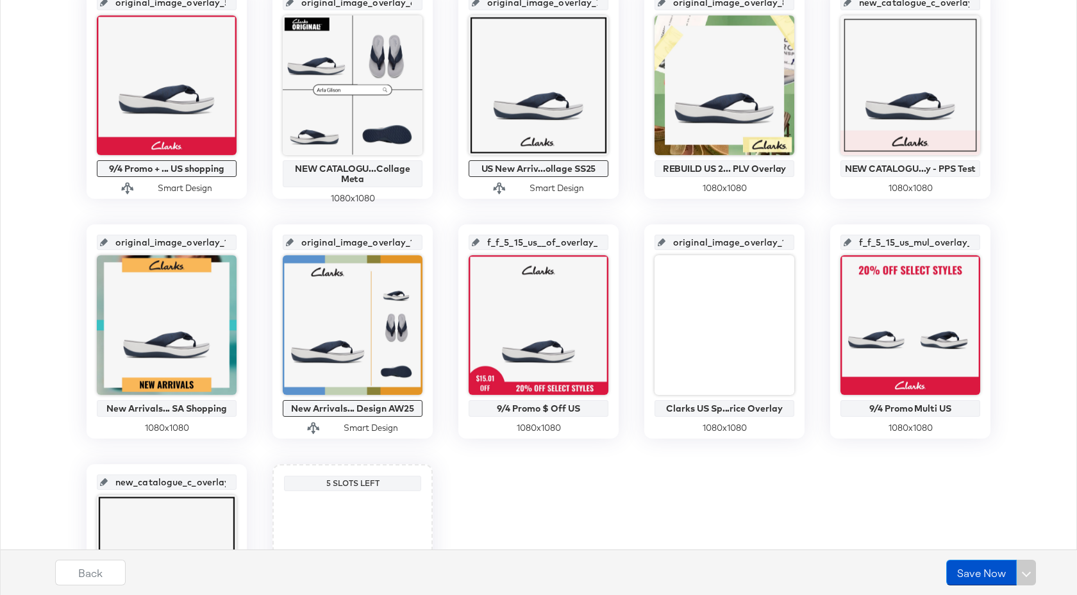
scroll to position [560, 0]
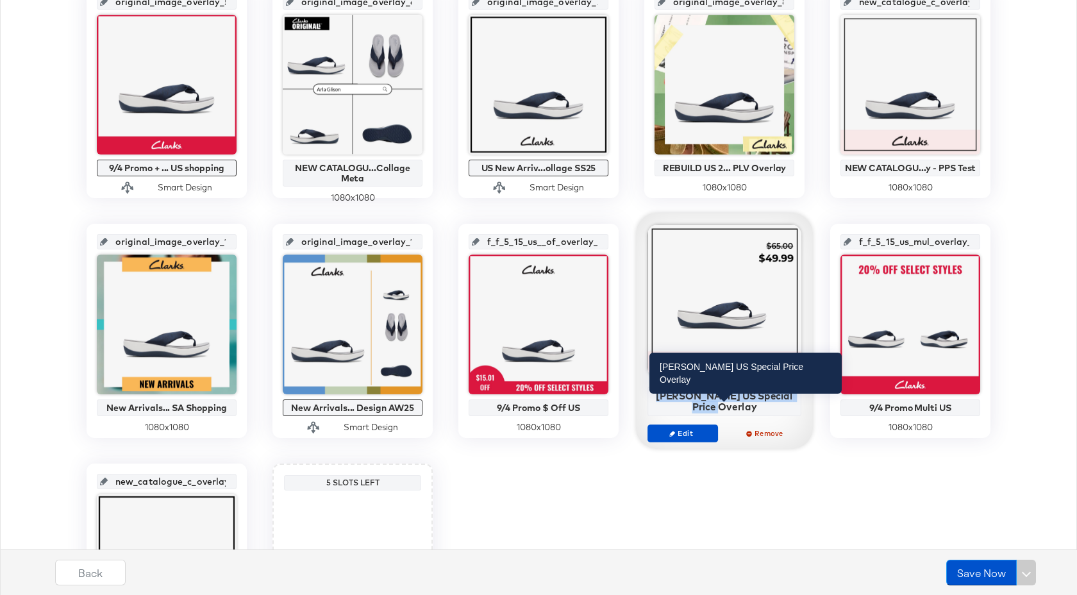
drag, startPoint x: 744, startPoint y: 408, endPoint x: 668, endPoint y: 394, distance: 77.6
click at [668, 394] on div "Clarks US Special Price Overlay" at bounding box center [724, 401] width 147 height 22
copy div "Clarks US Special Price Overlay"
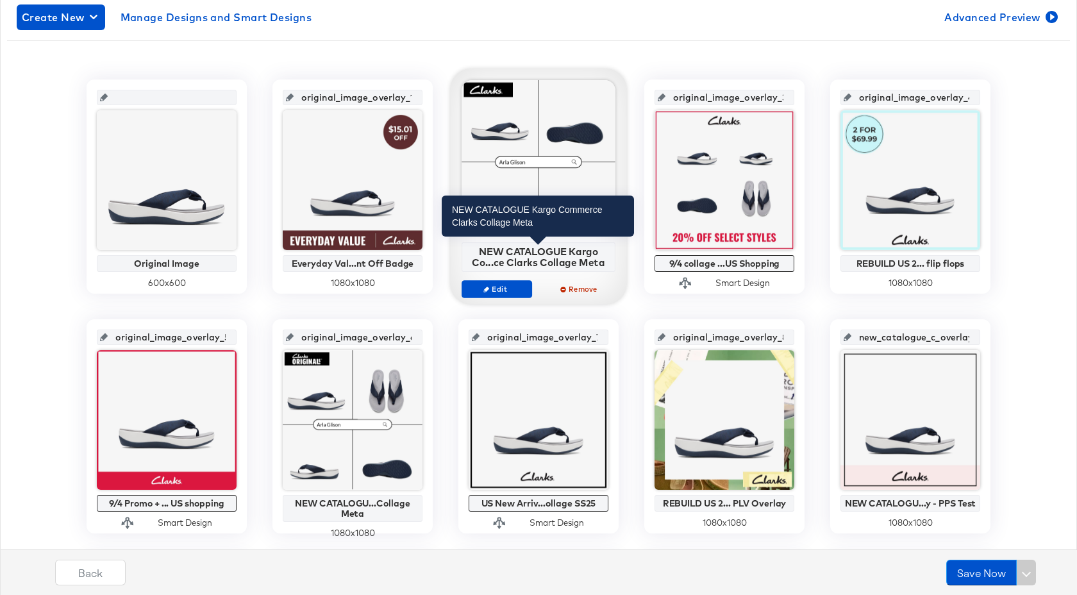
scroll to position [212, 0]
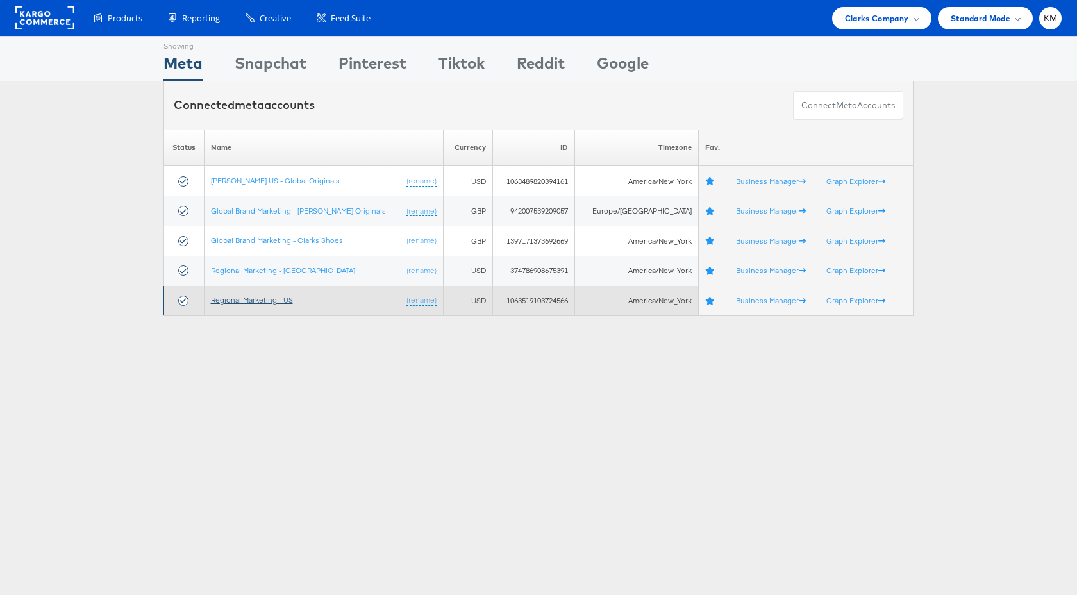
click at [288, 298] on link "Regional Marketing - US" at bounding box center [252, 300] width 82 height 10
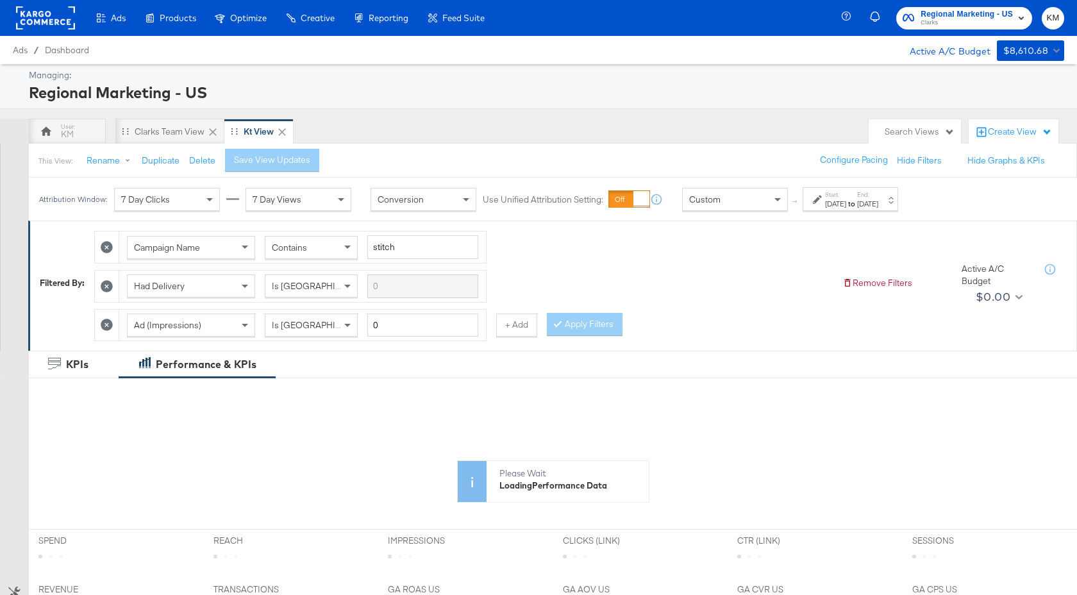
click at [878, 196] on div "Start: [DATE] to End: [DATE]" at bounding box center [851, 199] width 53 height 19
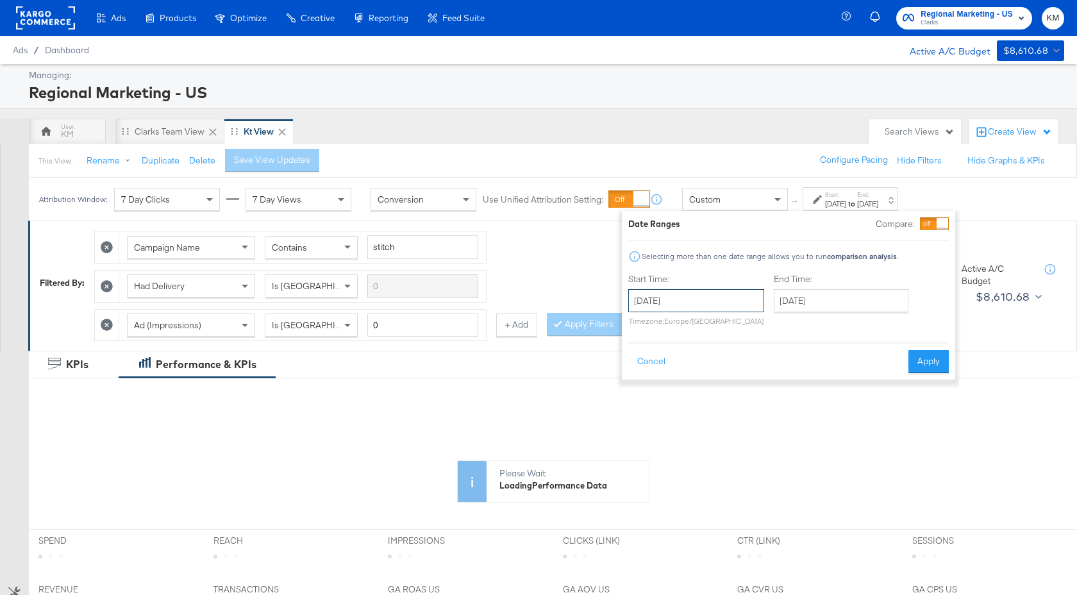
click at [707, 301] on input "[DATE]" at bounding box center [696, 300] width 136 height 23
click at [769, 330] on span "›" at bounding box center [774, 326] width 20 height 19
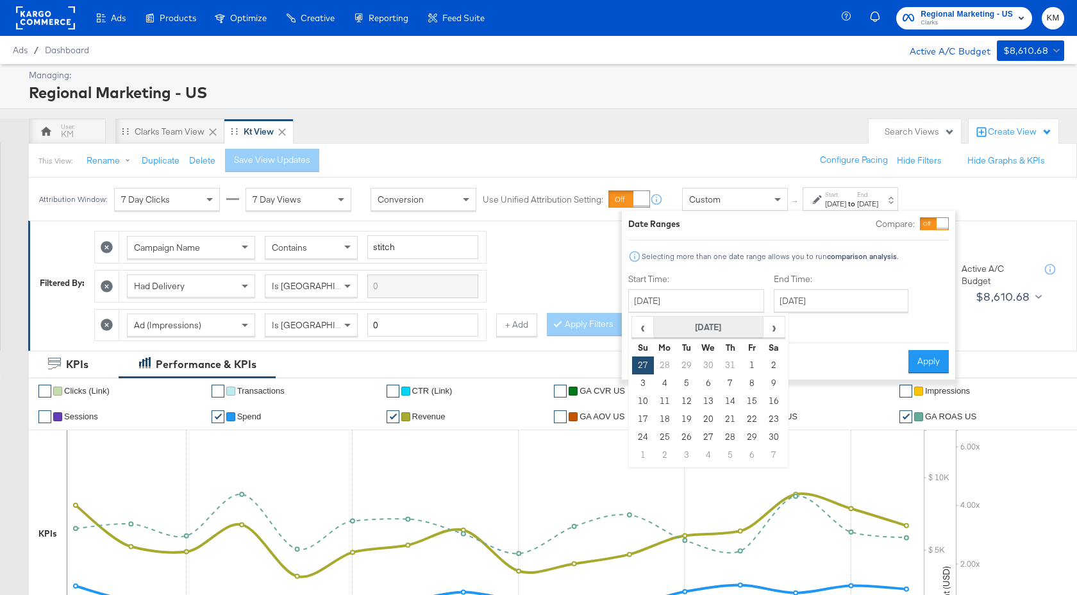
click at [711, 328] on th "[DATE]" at bounding box center [709, 328] width 110 height 22
click at [732, 333] on th "2024" at bounding box center [708, 328] width 128 height 22
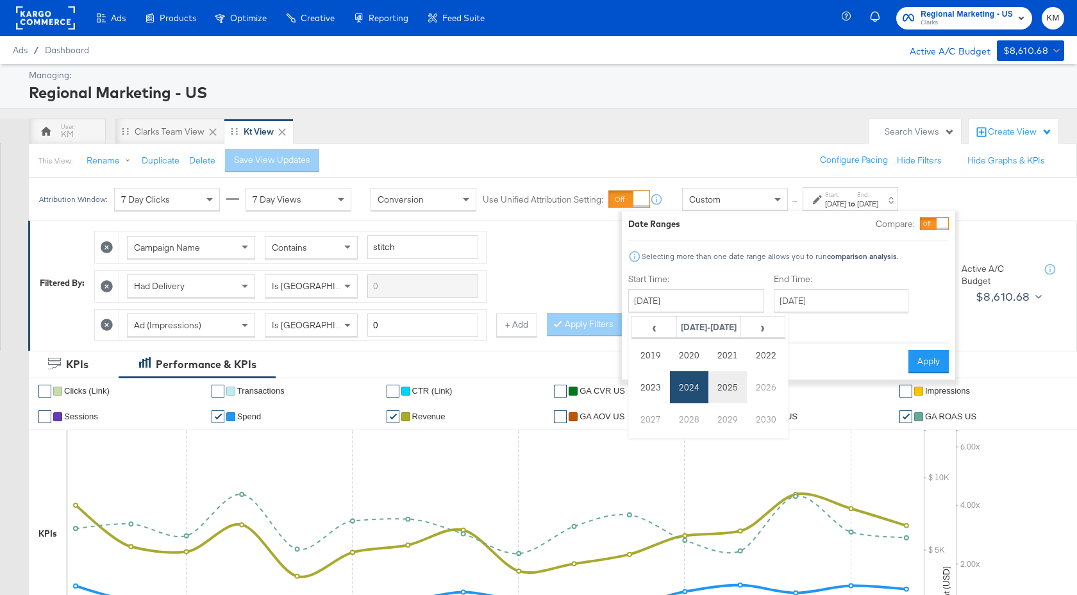
click at [728, 384] on td "2025" at bounding box center [727, 387] width 38 height 32
click at [655, 434] on td "Sep" at bounding box center [651, 419] width 38 height 32
click at [637, 408] on td "14" at bounding box center [643, 401] width 22 height 18
type input "[DATE]"
click at [837, 301] on input "[DATE]" at bounding box center [842, 300] width 135 height 23
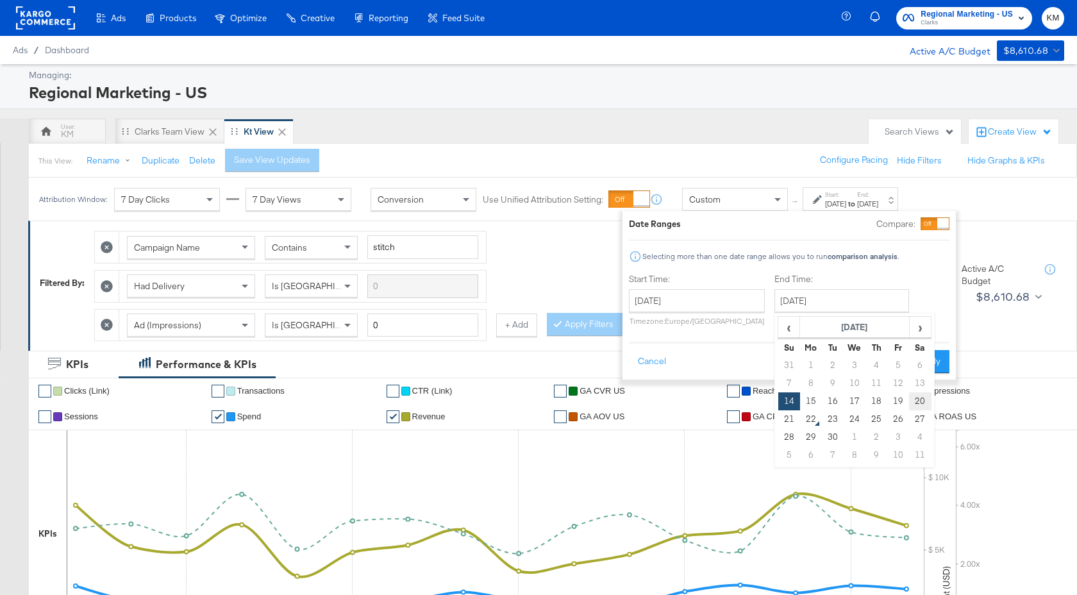
click at [915, 404] on td "20" at bounding box center [920, 401] width 22 height 18
type input "[DATE]"
click at [938, 357] on button "Apply" at bounding box center [929, 361] width 40 height 23
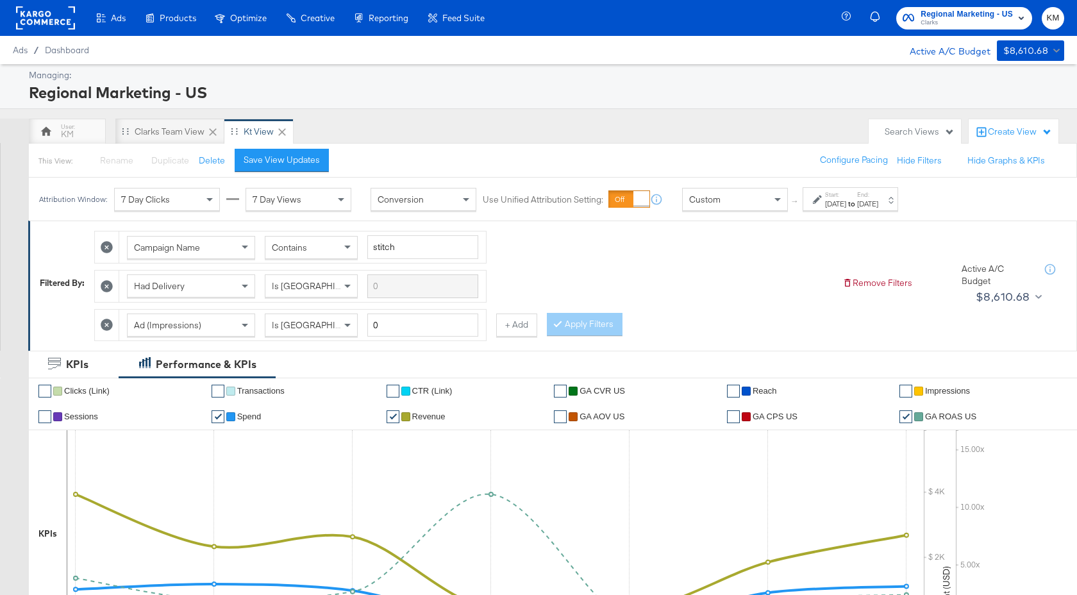
scroll to position [588, 0]
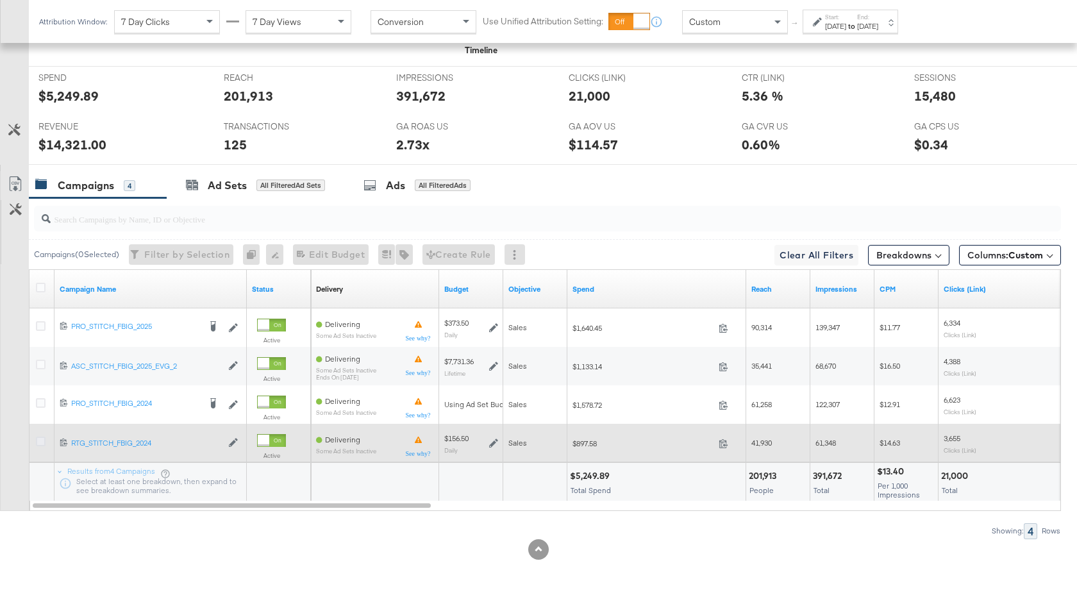
click at [41, 444] on icon at bounding box center [41, 442] width 10 height 10
click at [0, 0] on input "checkbox" at bounding box center [0, 0] width 0 height 0
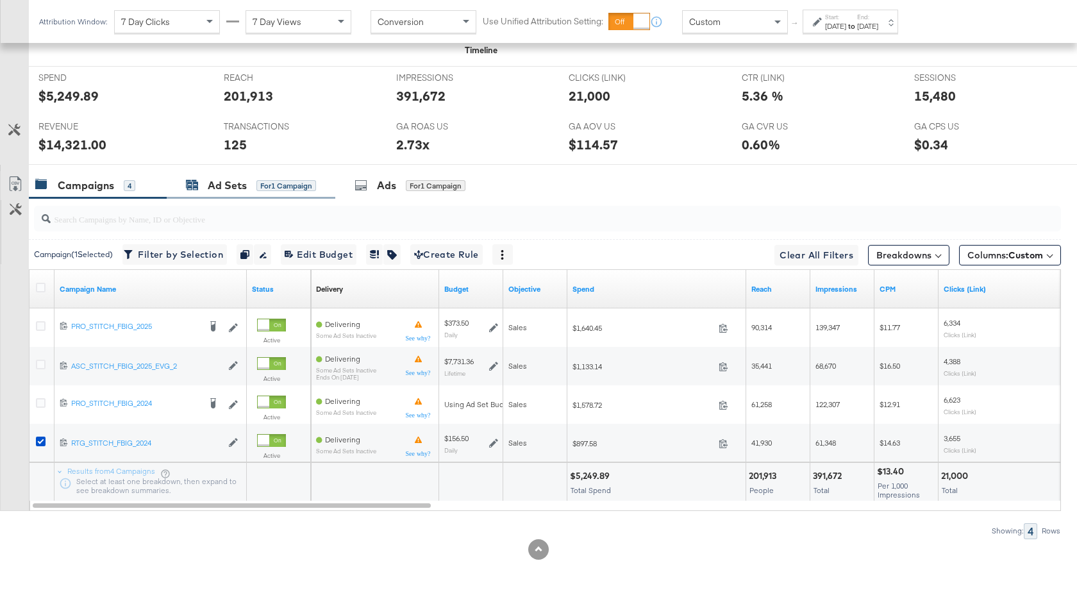
click at [226, 191] on div "Ad Sets" at bounding box center [227, 185] width 39 height 15
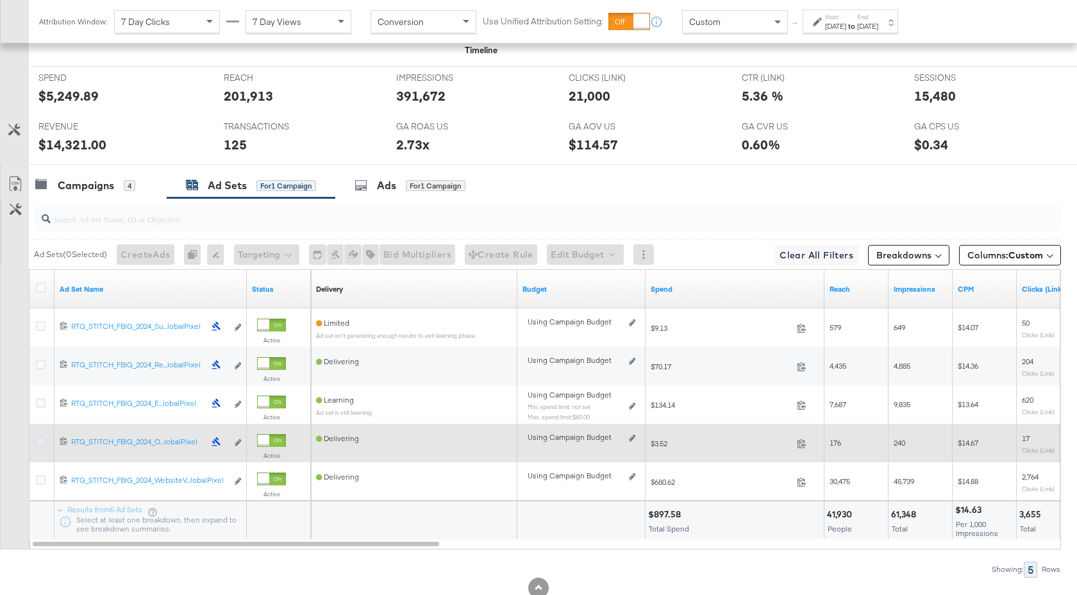
click at [40, 440] on icon at bounding box center [41, 442] width 10 height 10
click at [0, 0] on input "checkbox" at bounding box center [0, 0] width 0 height 0
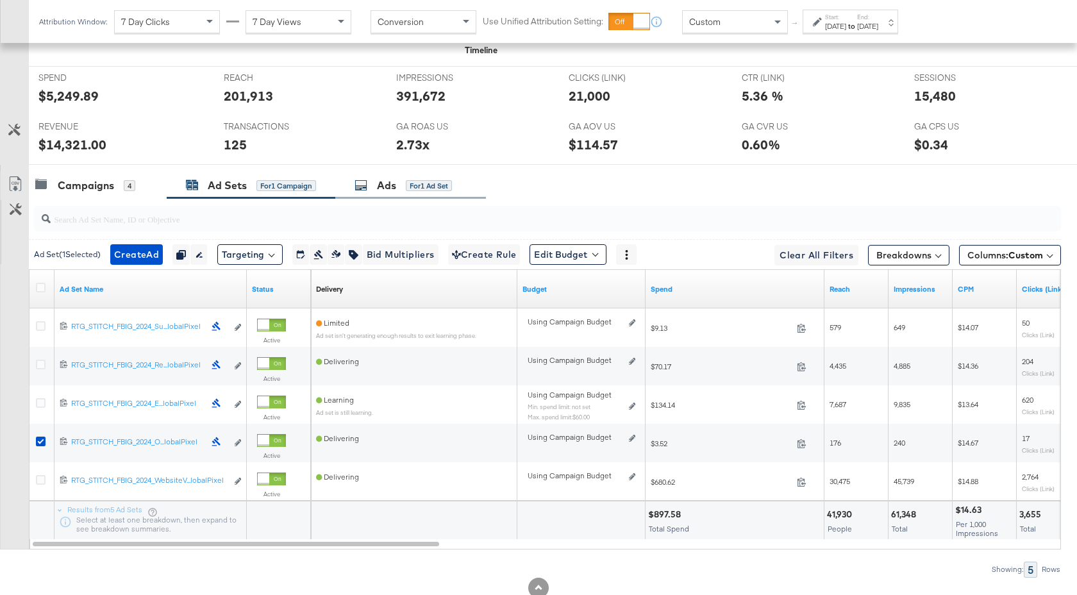
click at [390, 181] on div "Ads" at bounding box center [386, 185] width 19 height 15
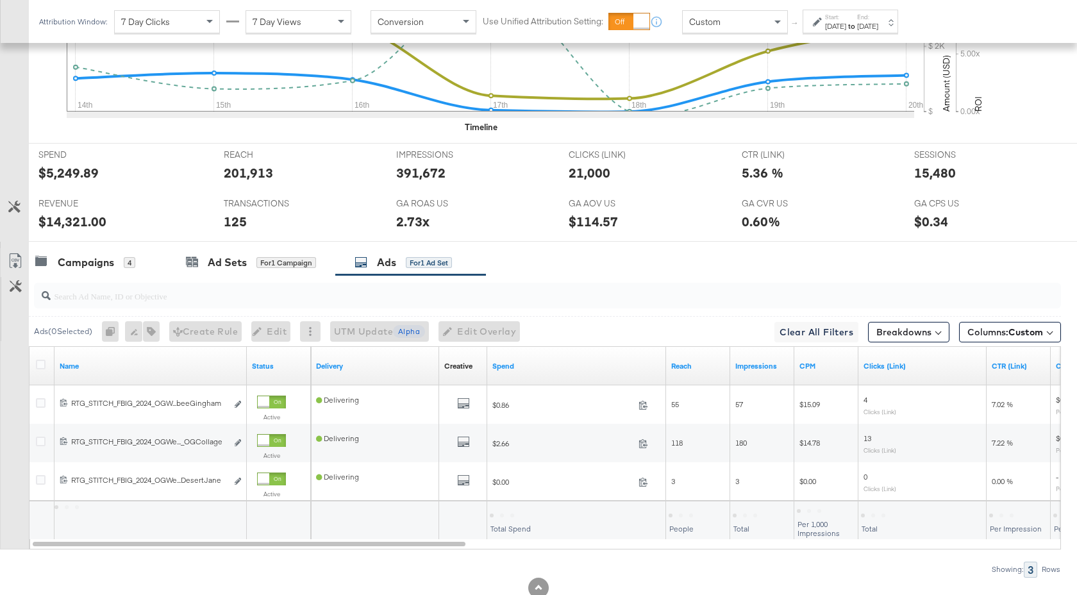
scroll to position [549, 0]
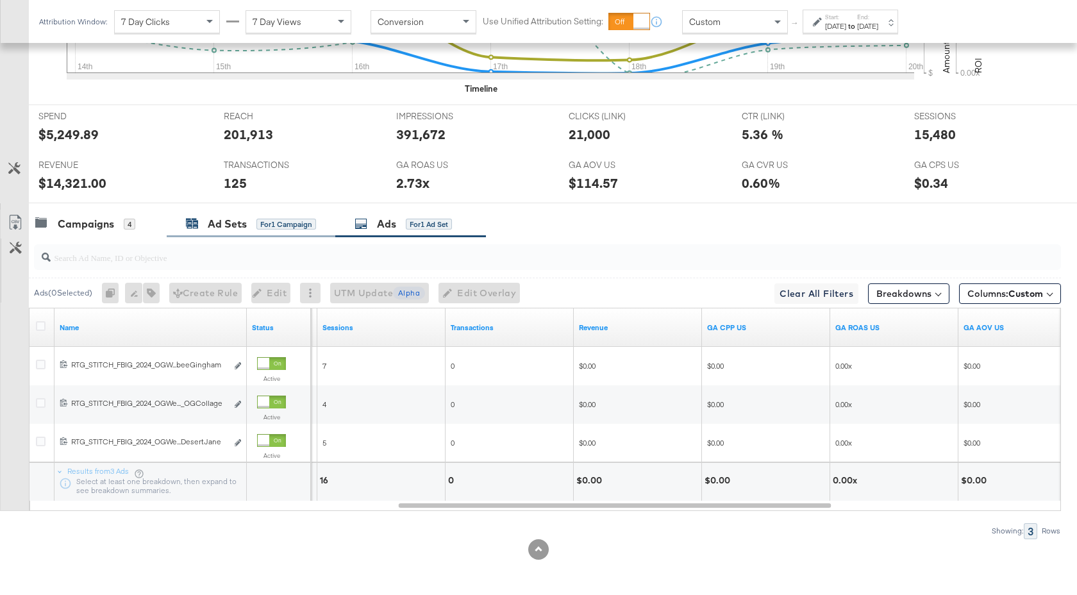
click at [228, 228] on div "Ad Sets" at bounding box center [227, 224] width 39 height 15
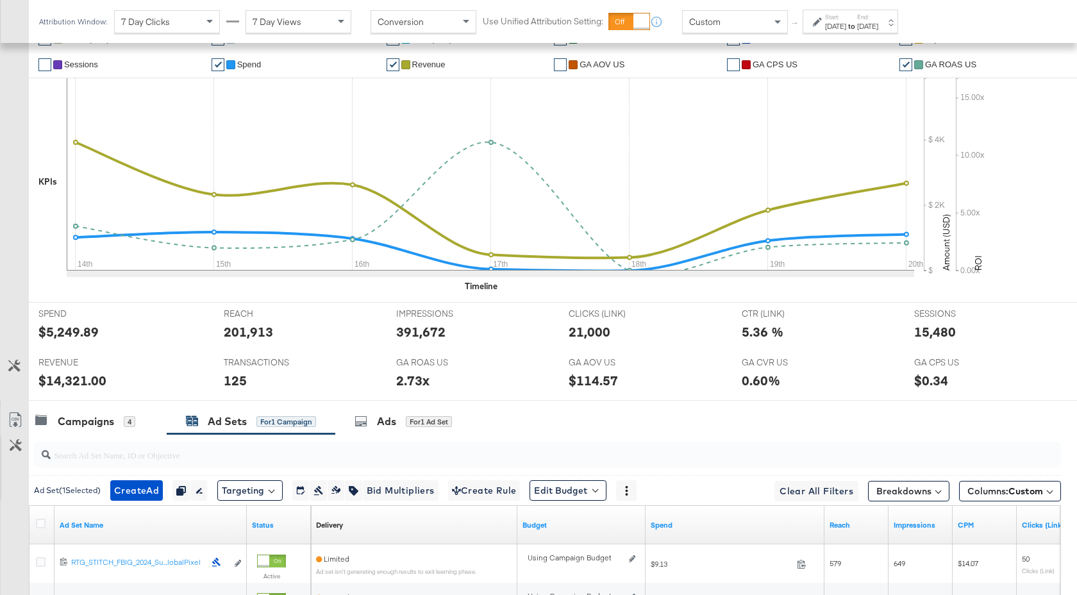
scroll to position [626, 0]
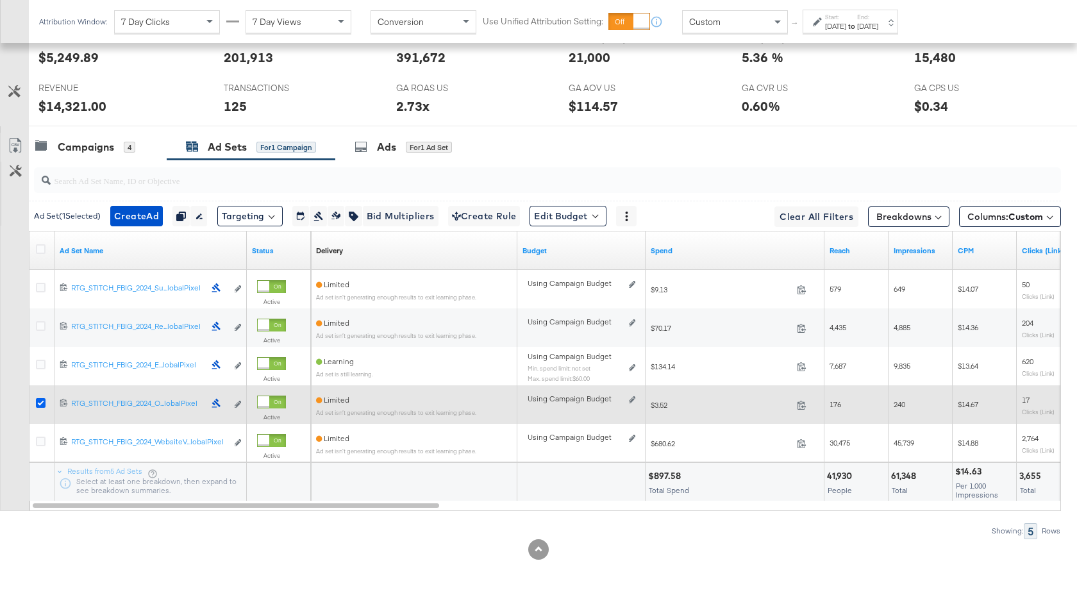
click at [42, 401] on icon at bounding box center [41, 403] width 10 height 10
click at [0, 0] on input "checkbox" at bounding box center [0, 0] width 0 height 0
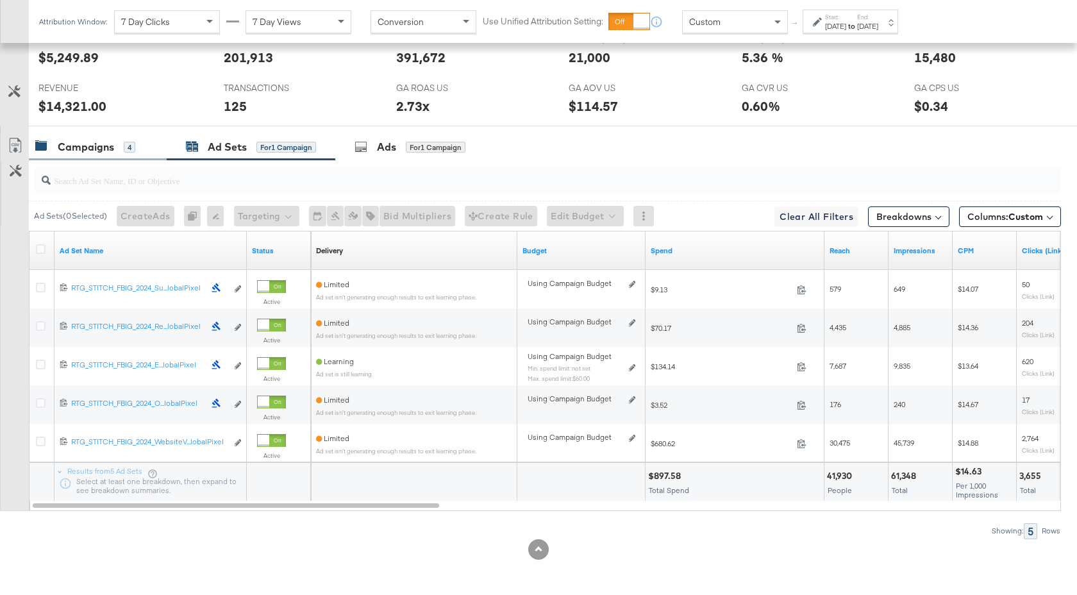
click at [110, 148] on div "Campaigns" at bounding box center [86, 147] width 56 height 15
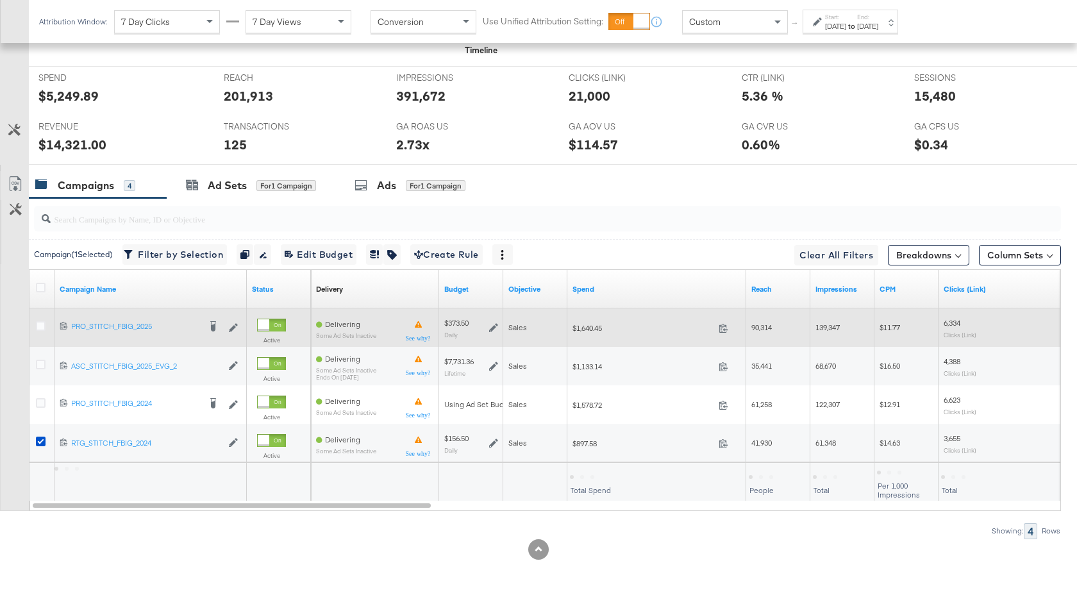
scroll to position [588, 0]
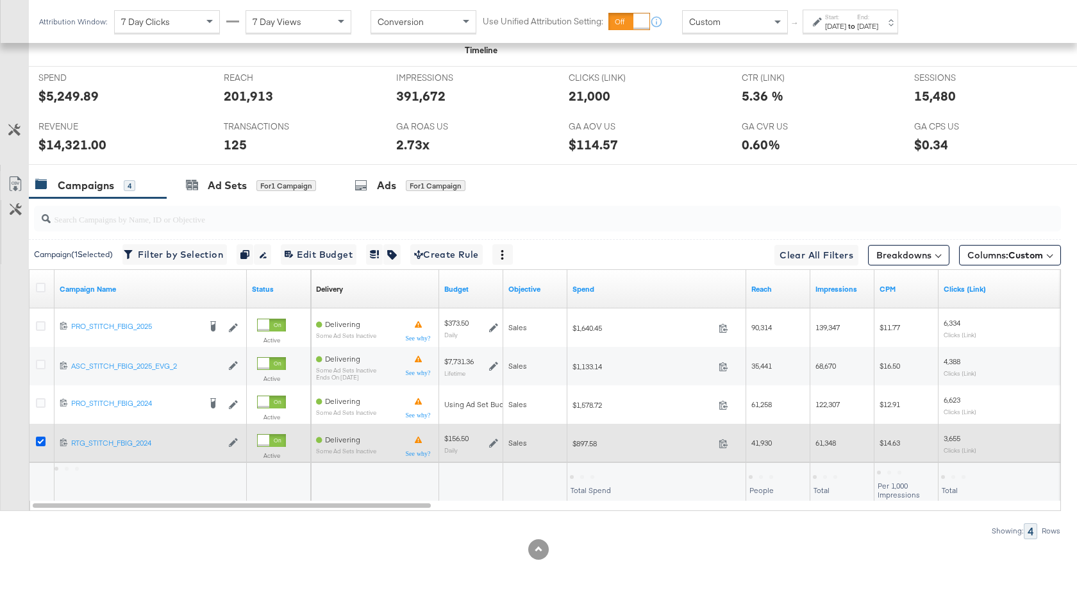
click at [42, 439] on icon at bounding box center [41, 442] width 10 height 10
click at [0, 0] on input "checkbox" at bounding box center [0, 0] width 0 height 0
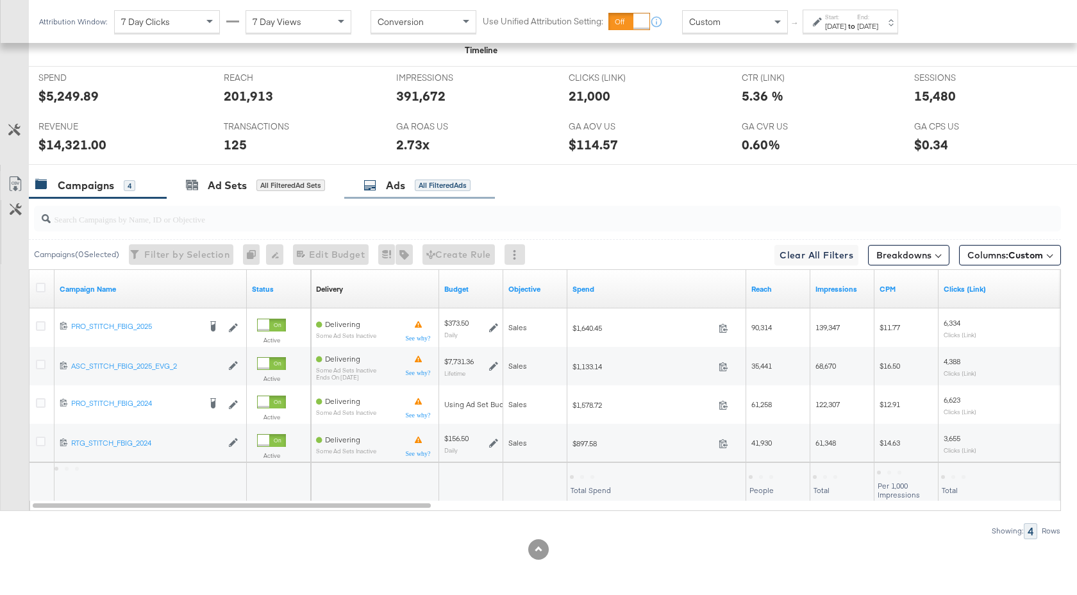
click at [398, 186] on div "Ads" at bounding box center [395, 185] width 19 height 15
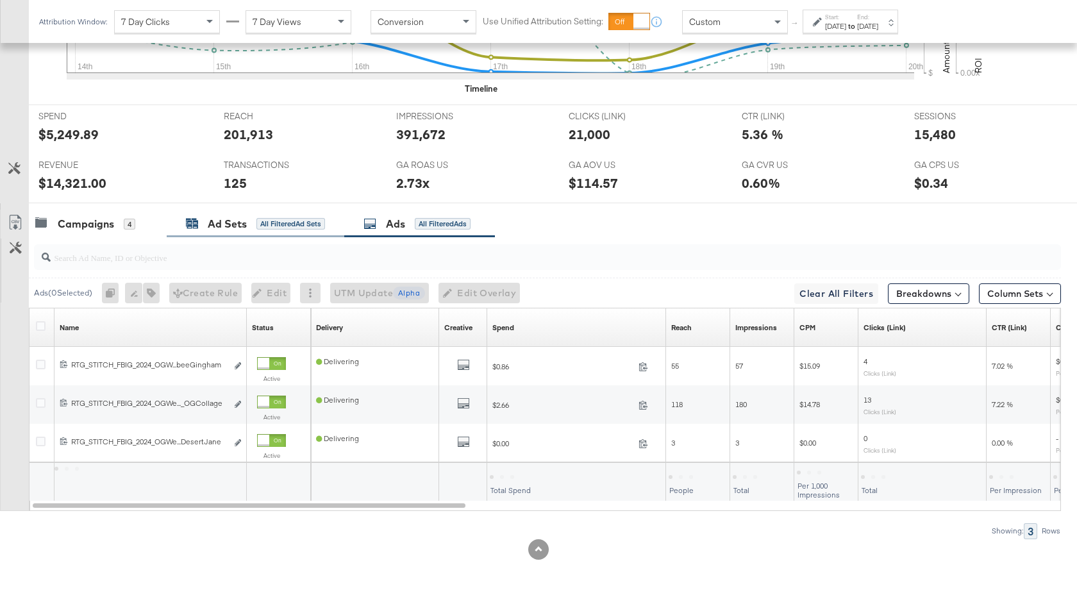
scroll to position [511, 0]
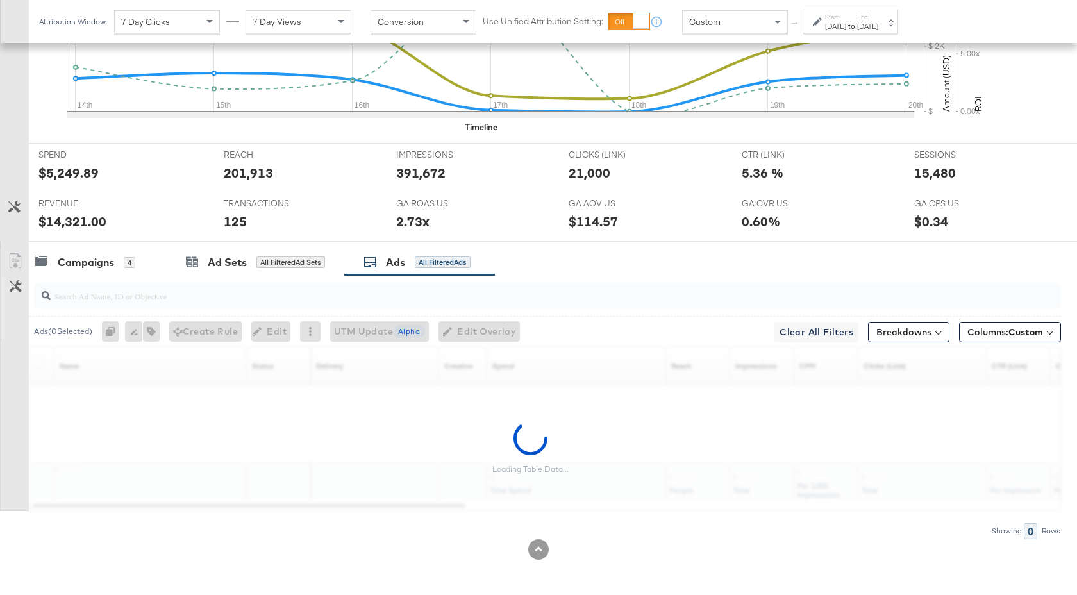
click at [248, 301] on input "search" at bounding box center [510, 290] width 918 height 25
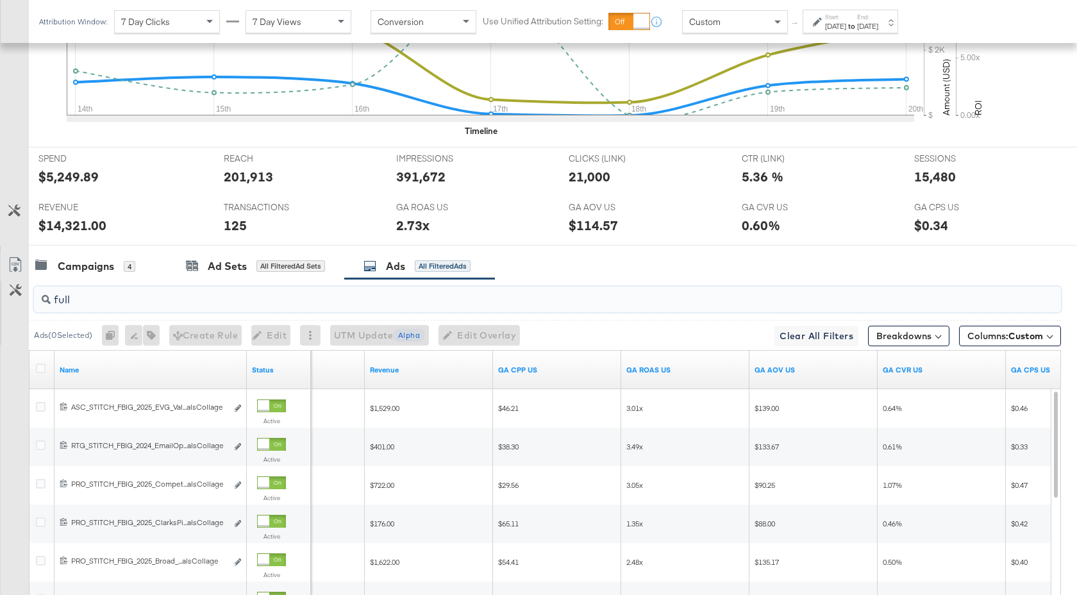
scroll to position [399, 0]
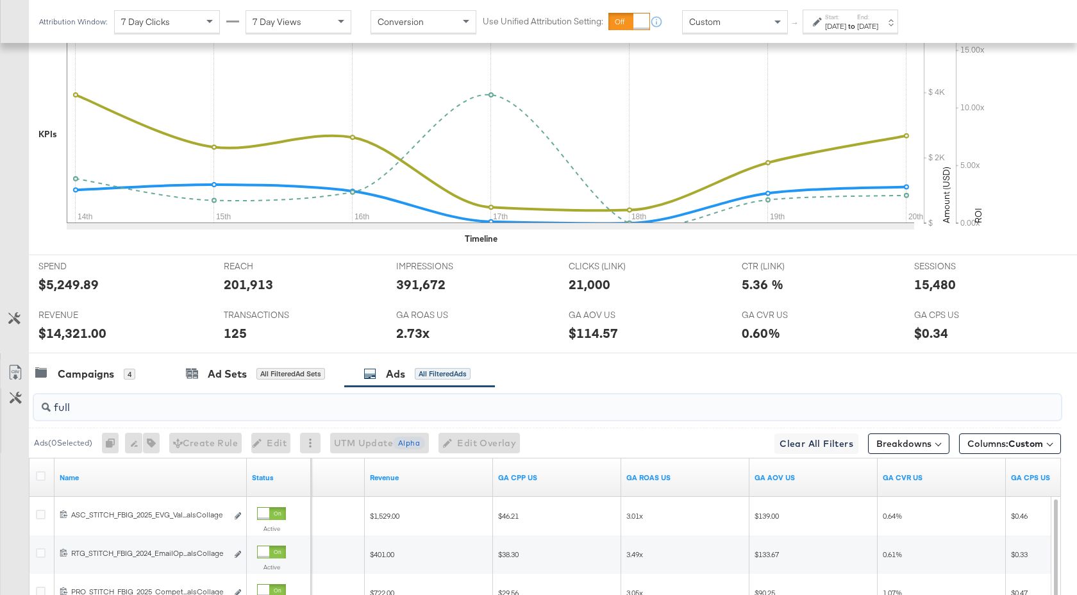
type input "full"
